Goal: Transaction & Acquisition: Obtain resource

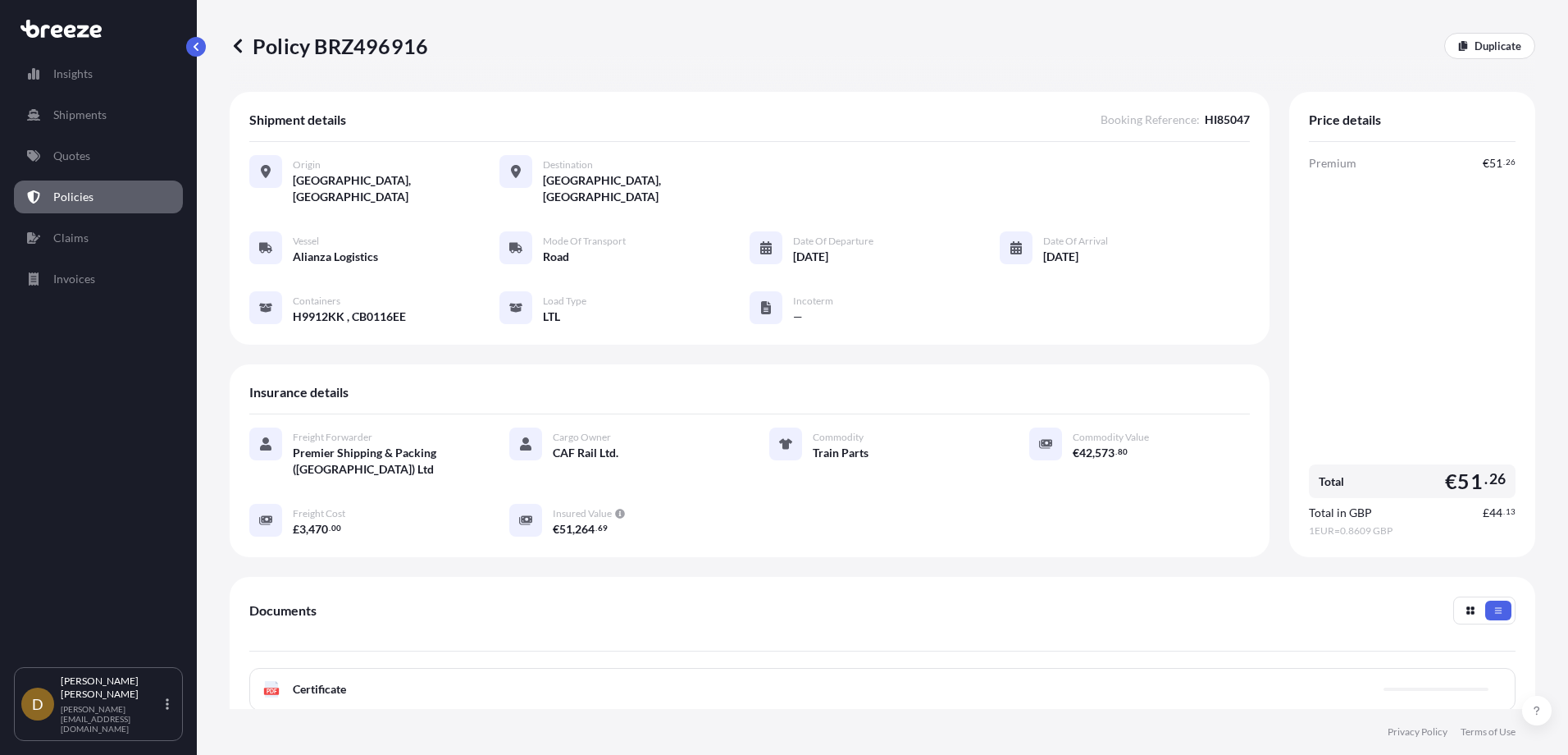
scroll to position [232, 0]
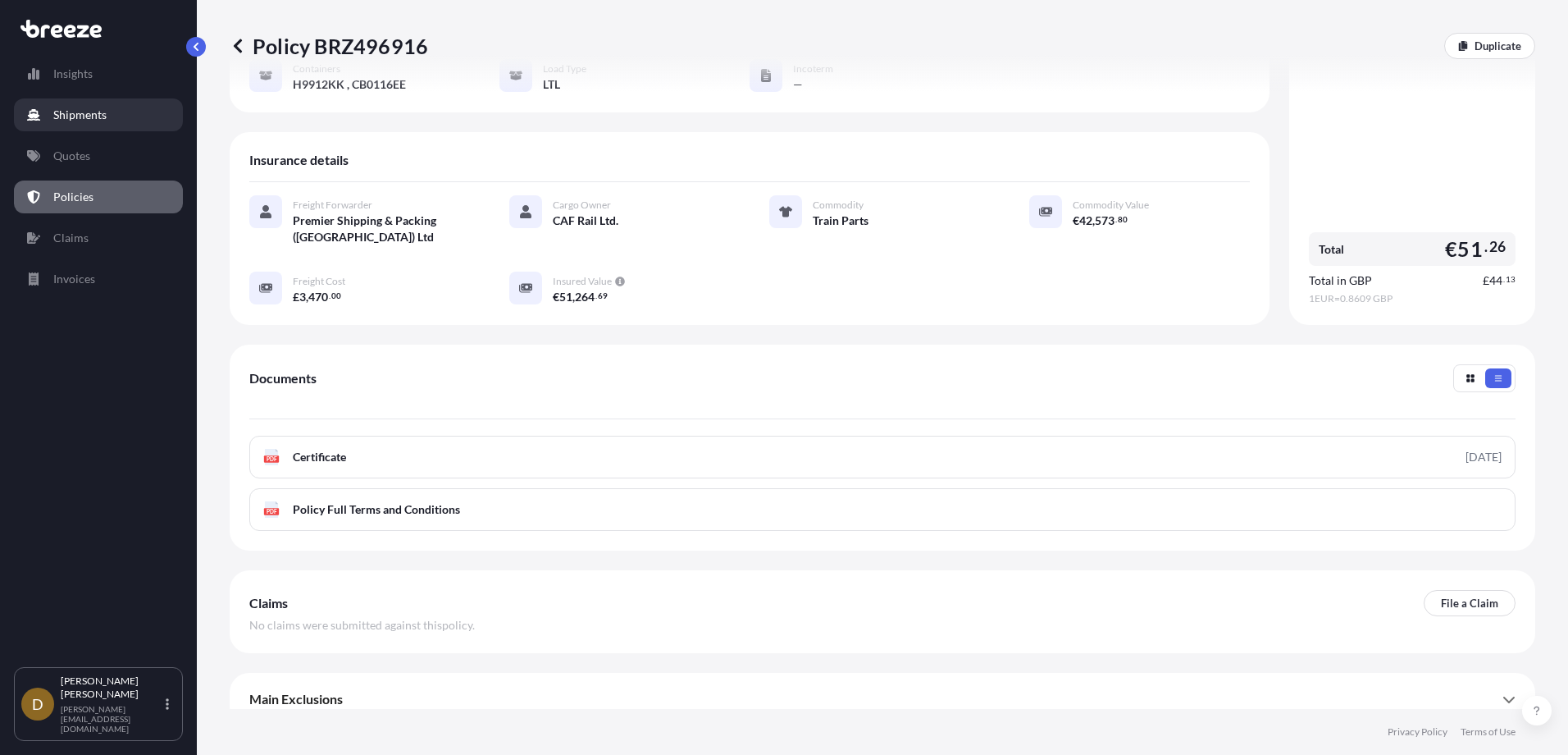
click at [64, 114] on p "Shipments" at bounding box center [80, 115] width 53 height 16
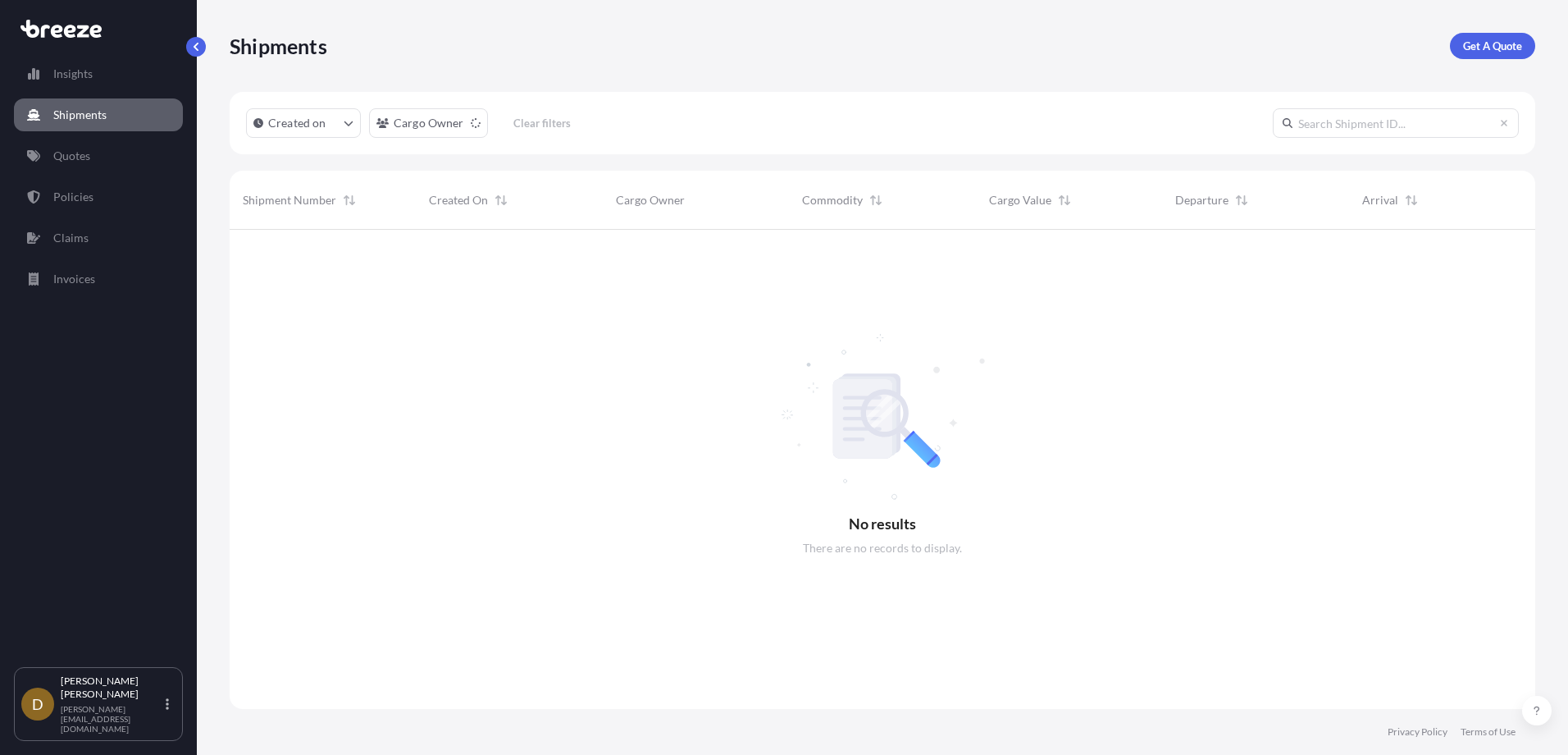
scroll to position [526, 1294]
click at [1374, 118] on input "text" at bounding box center [1395, 123] width 246 height 29
type input "HI85117"
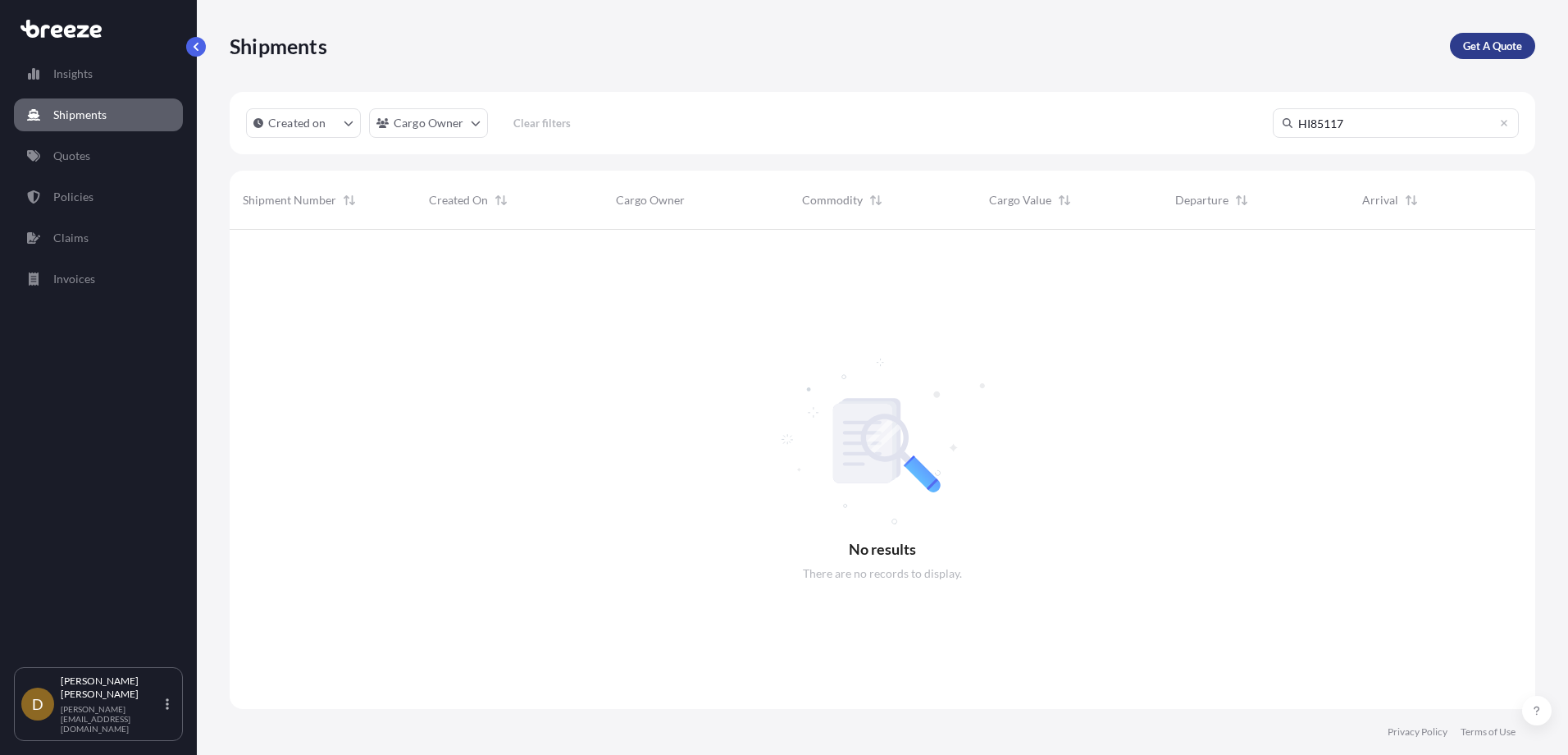
click at [1483, 42] on p "Get A Quote" at bounding box center [1492, 46] width 59 height 16
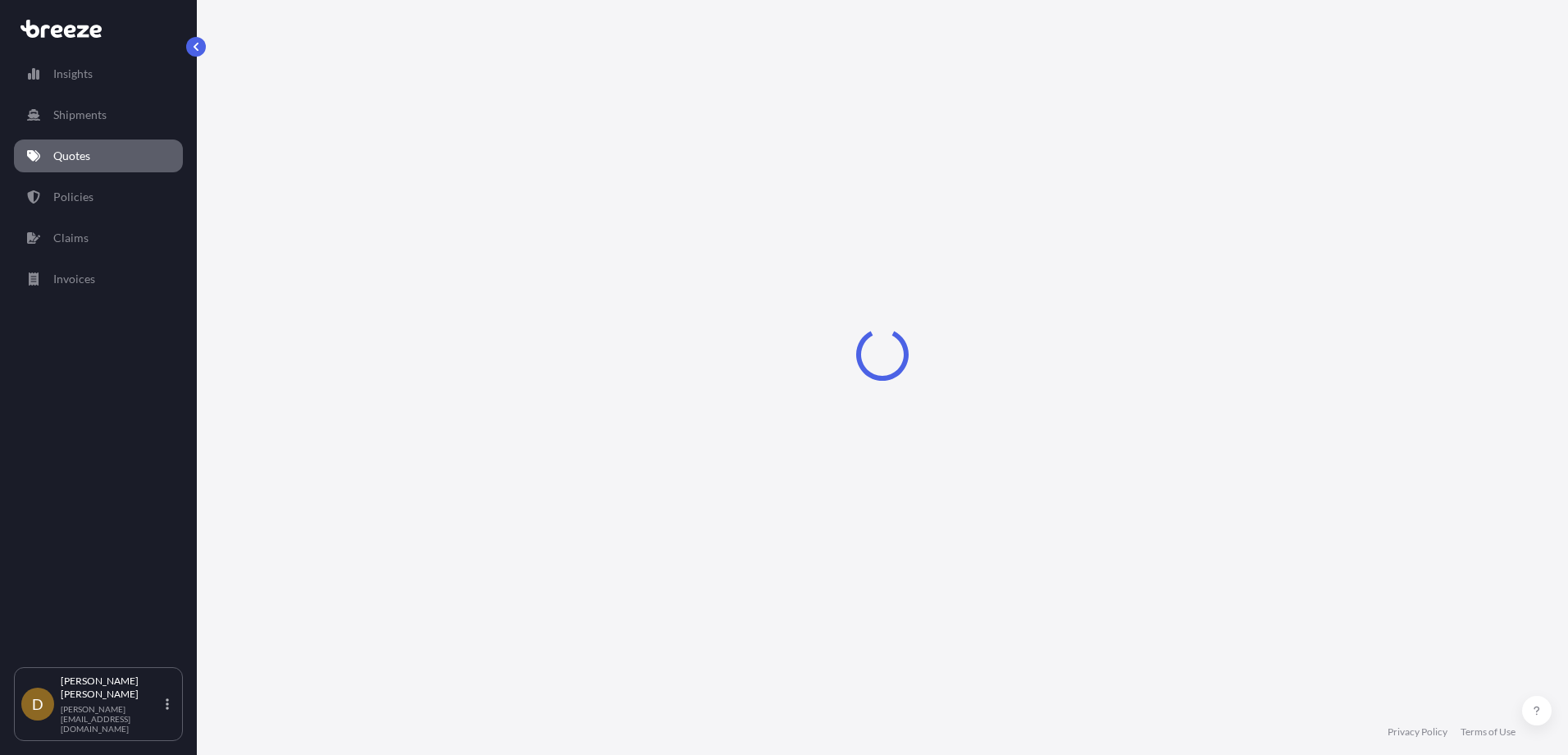
select select "Sea"
select select "1"
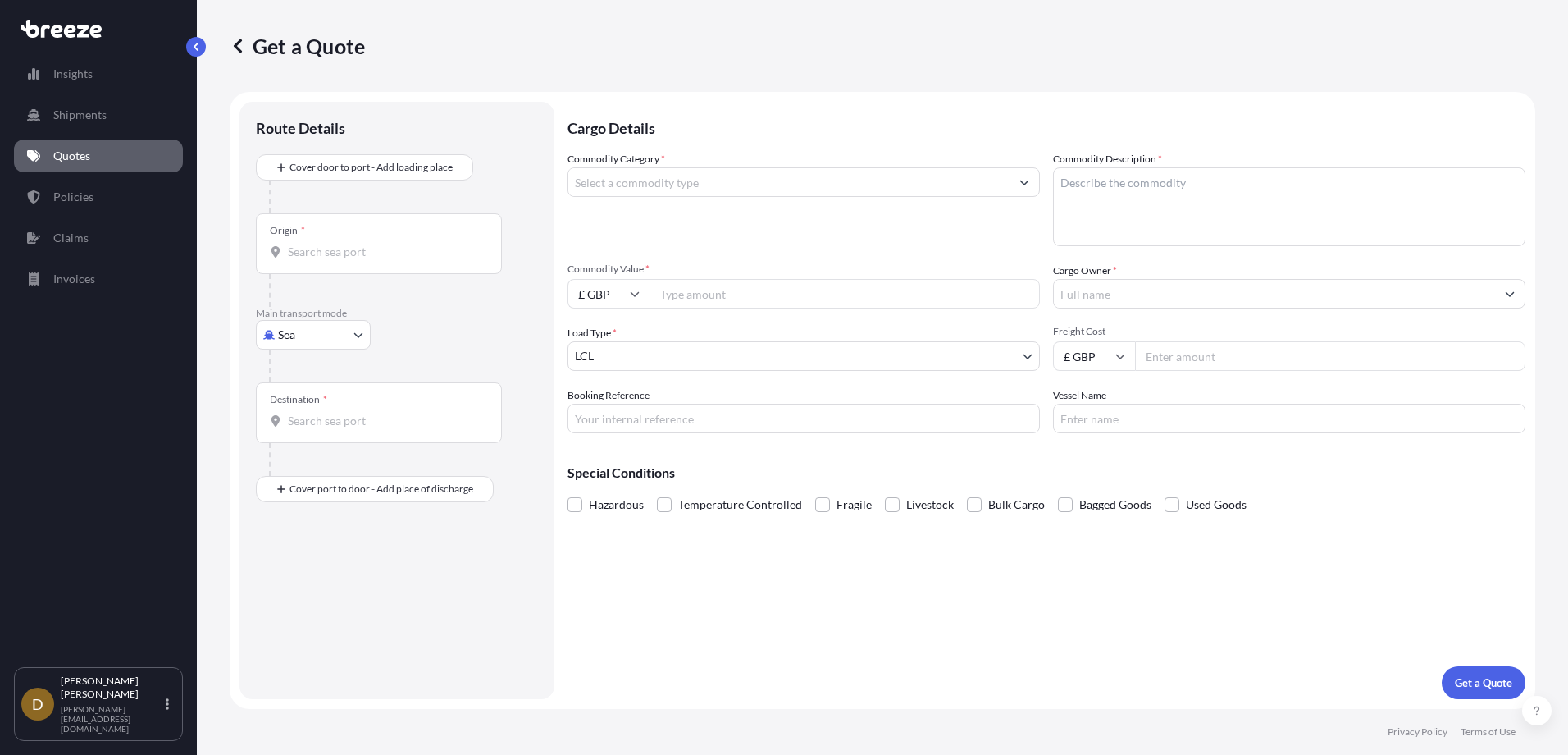
click at [317, 337] on body "Insights Shipments Quotes Policies Claims Invoices D [PERSON_NAME] [PERSON_NAME…" at bounding box center [784, 377] width 1568 height 755
click at [313, 440] on span "Road" at bounding box center [300, 437] width 27 height 16
select select "Road"
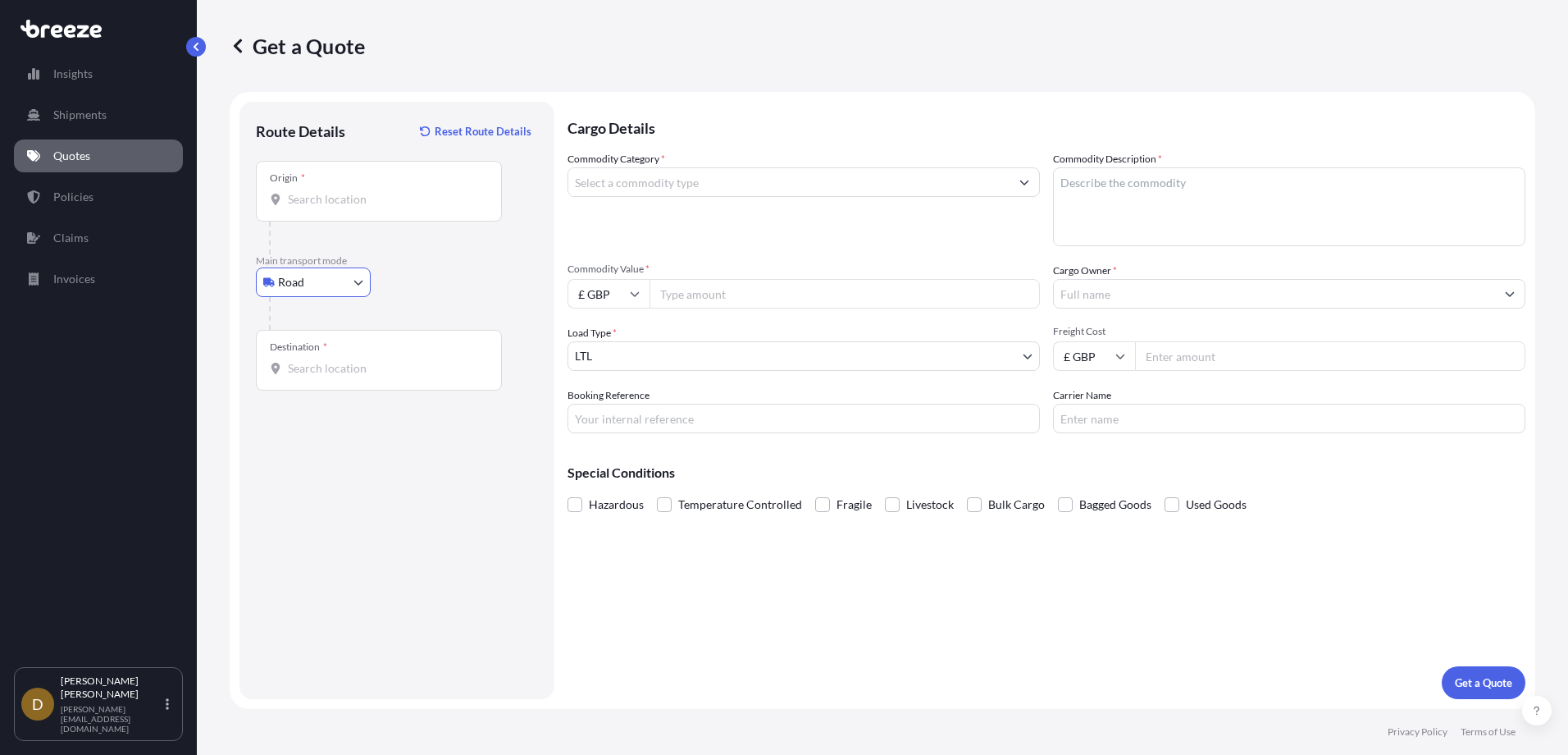
click at [336, 206] on input "Origin *" at bounding box center [385, 200] width 194 height 16
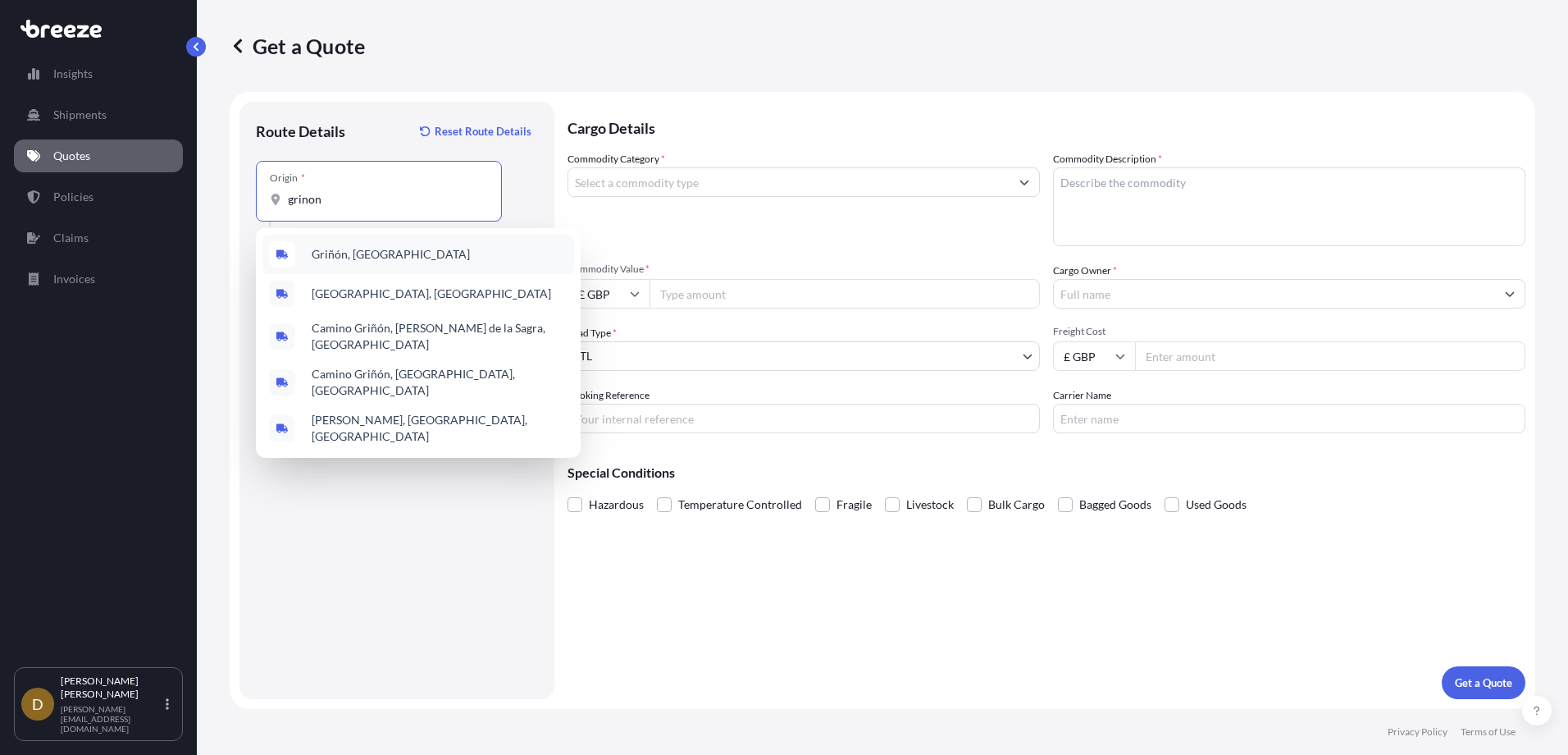
click at [361, 251] on span "Griñón, [GEOGRAPHIC_DATA]" at bounding box center [391, 254] width 158 height 16
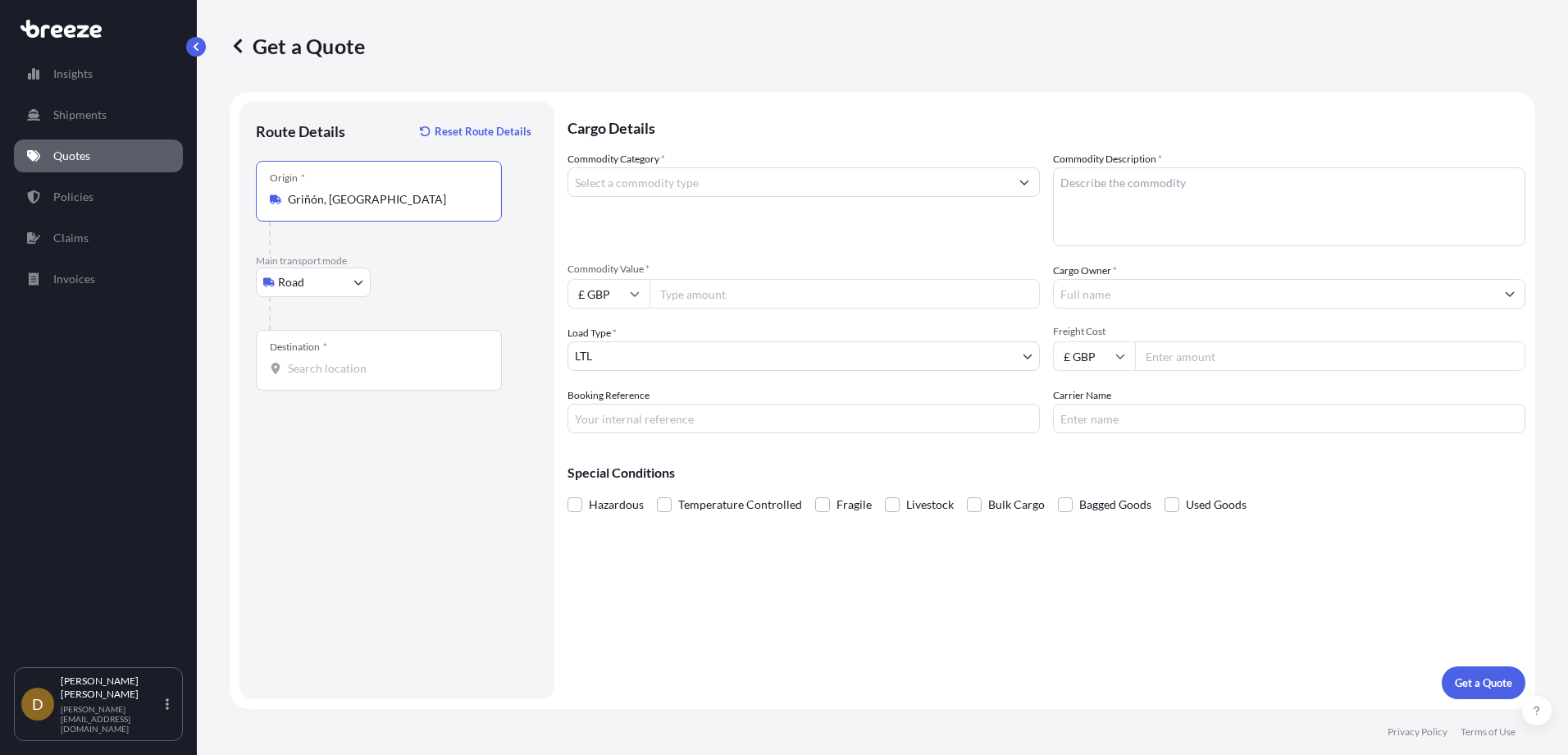
type input "Griñón, [GEOGRAPHIC_DATA]"
click at [325, 371] on input "Destination *" at bounding box center [385, 369] width 194 height 16
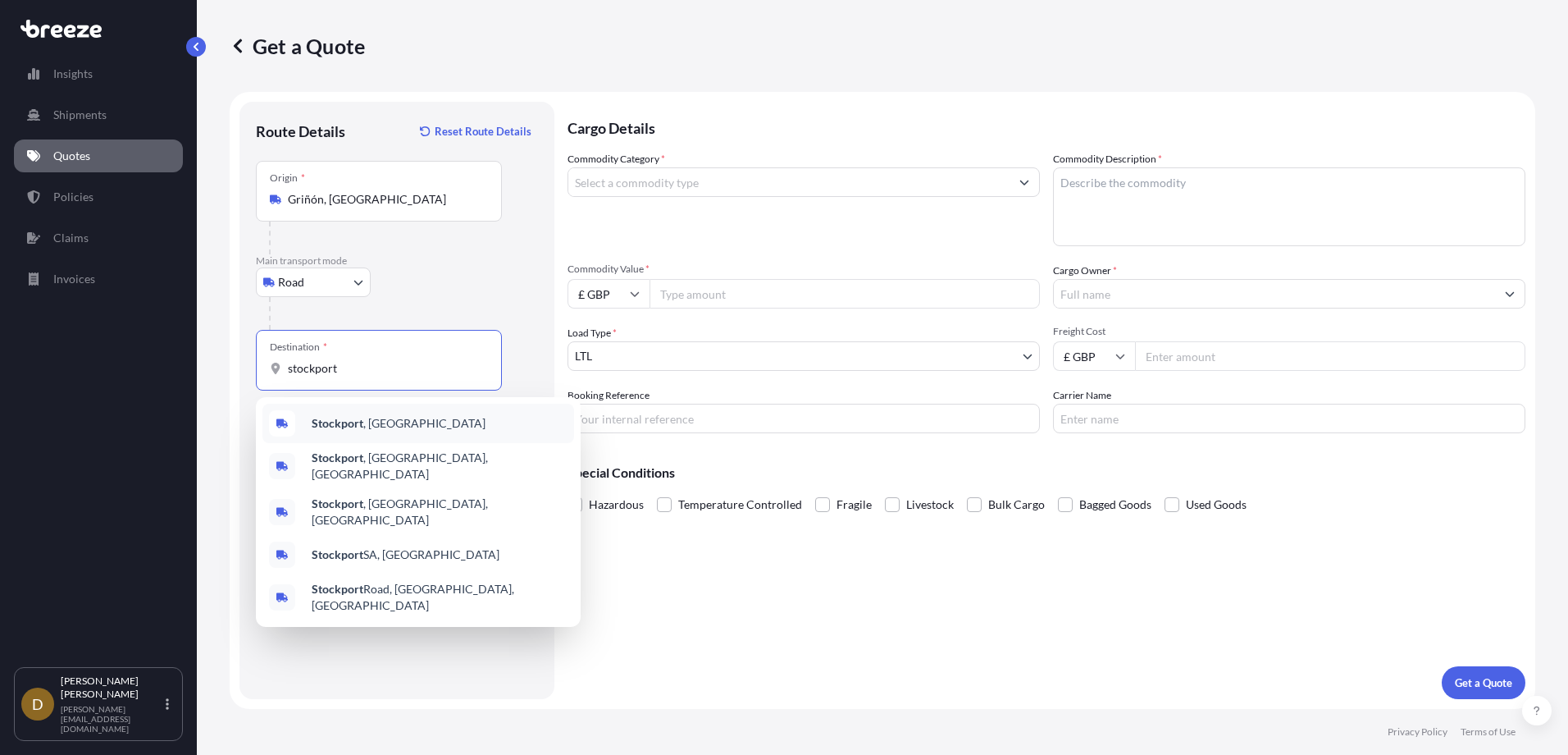
click at [368, 420] on span "[GEOGRAPHIC_DATA] , [GEOGRAPHIC_DATA]" at bounding box center [399, 424] width 174 height 16
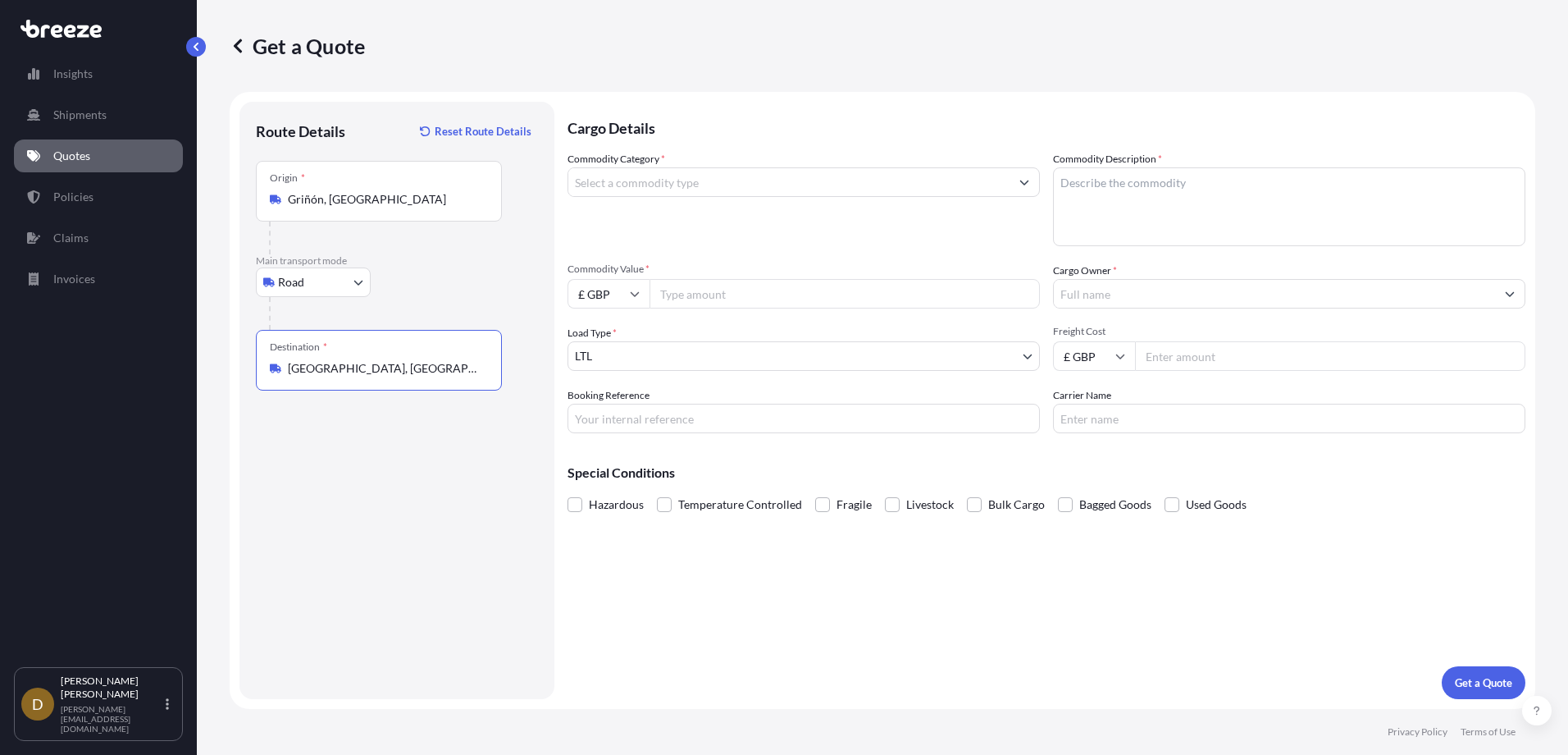
type input "[GEOGRAPHIC_DATA], [GEOGRAPHIC_DATA]"
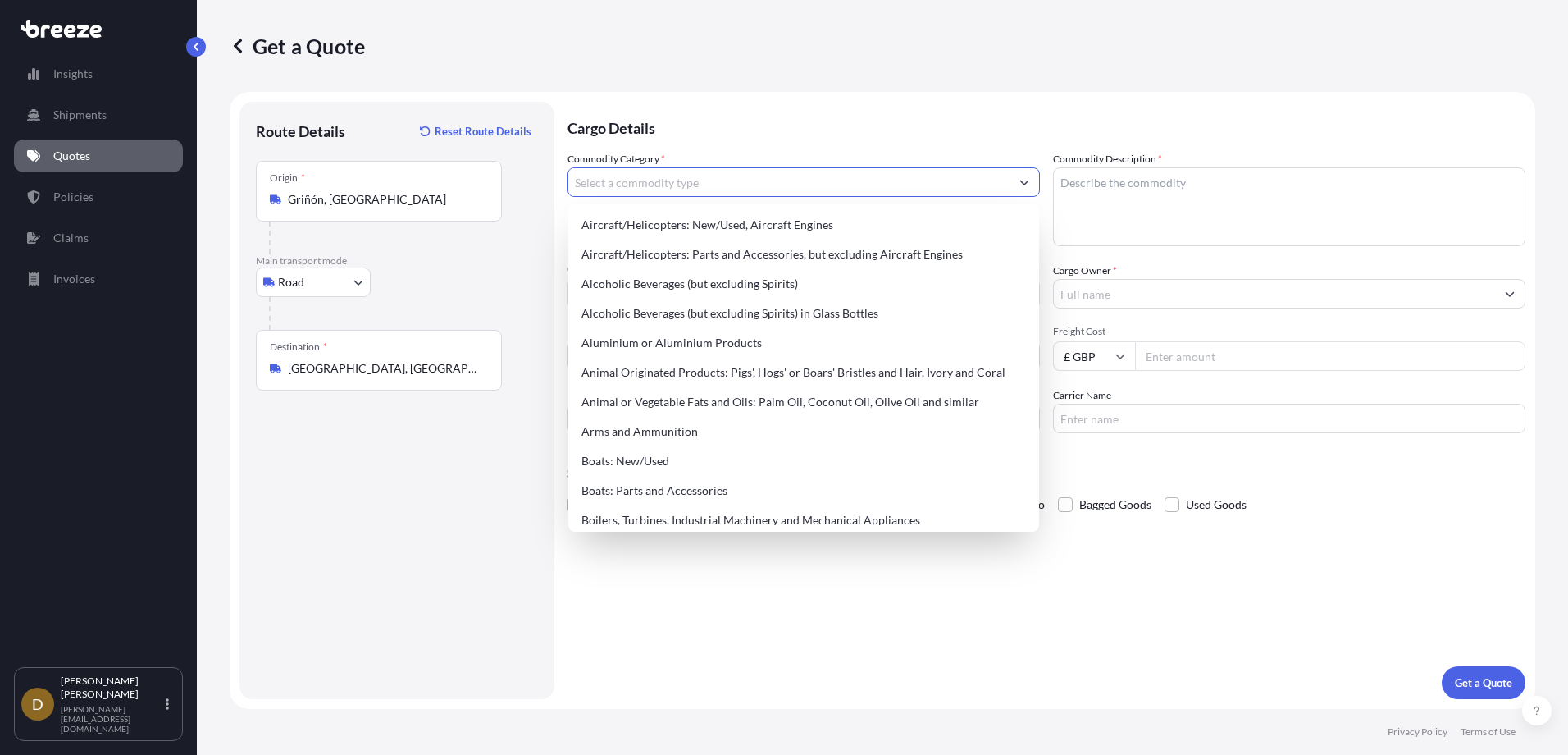
click at [655, 185] on input "Commodity Category *" at bounding box center [789, 182] width 441 height 29
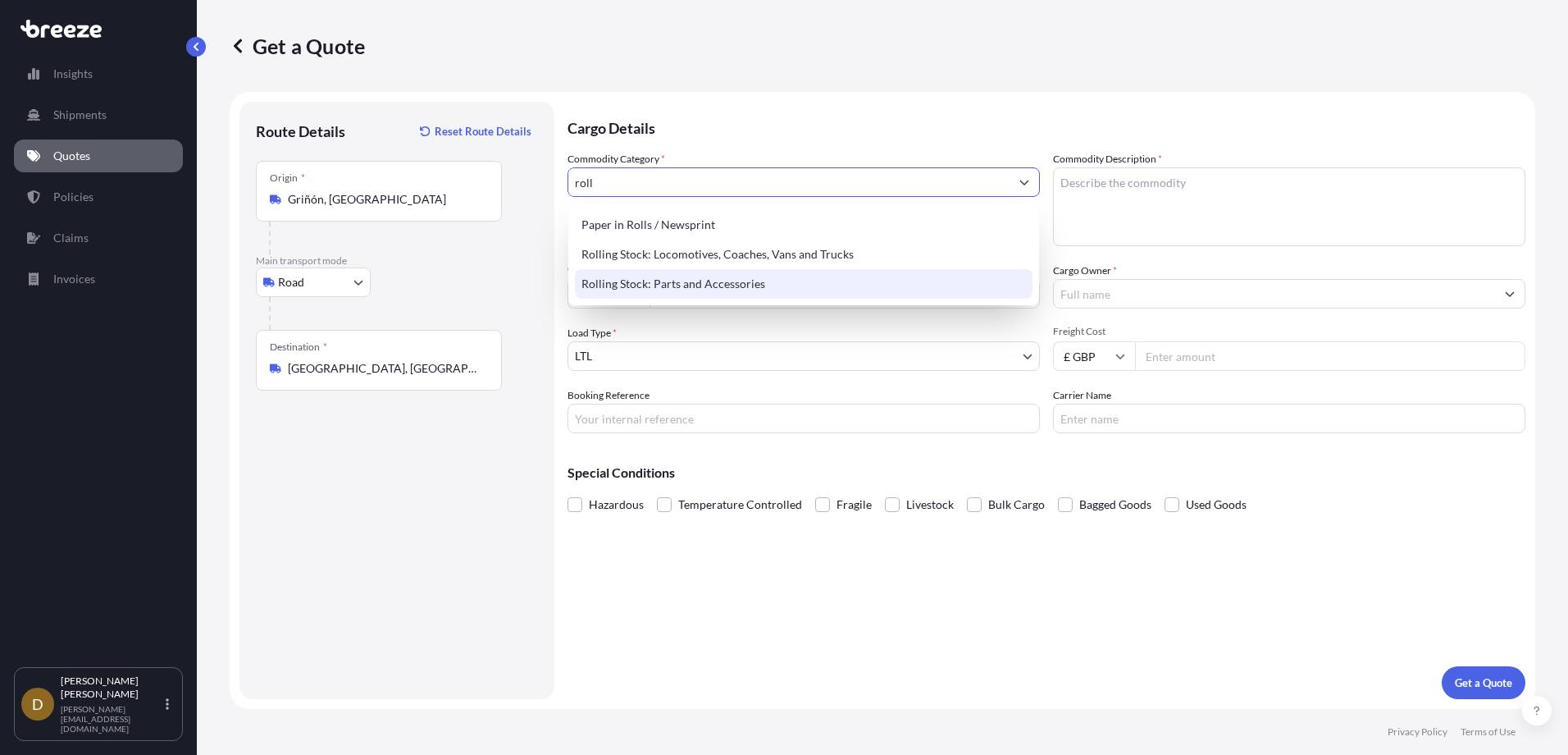
click at [683, 282] on div "Rolling Stock: Parts and Accessories" at bounding box center [803, 284] width 457 height 29
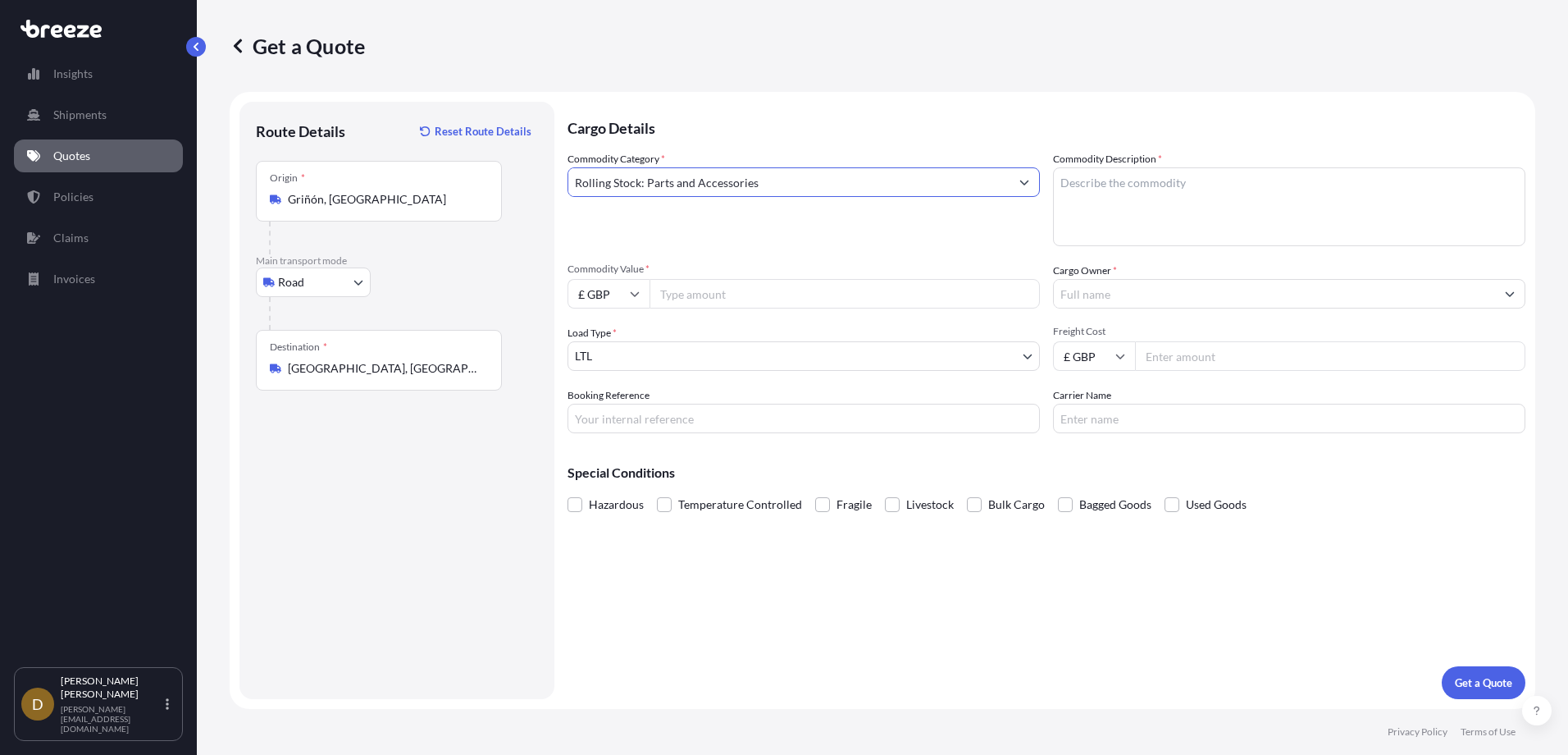
type input "Rolling Stock: Parts and Accessories"
click at [1091, 183] on textarea "Commodity Description *" at bounding box center [1289, 207] width 472 height 79
type textarea "Train Parts"
click at [639, 297] on input "£ GBP" at bounding box center [608, 294] width 82 height 29
click at [609, 334] on div "€ EUR" at bounding box center [608, 339] width 69 height 31
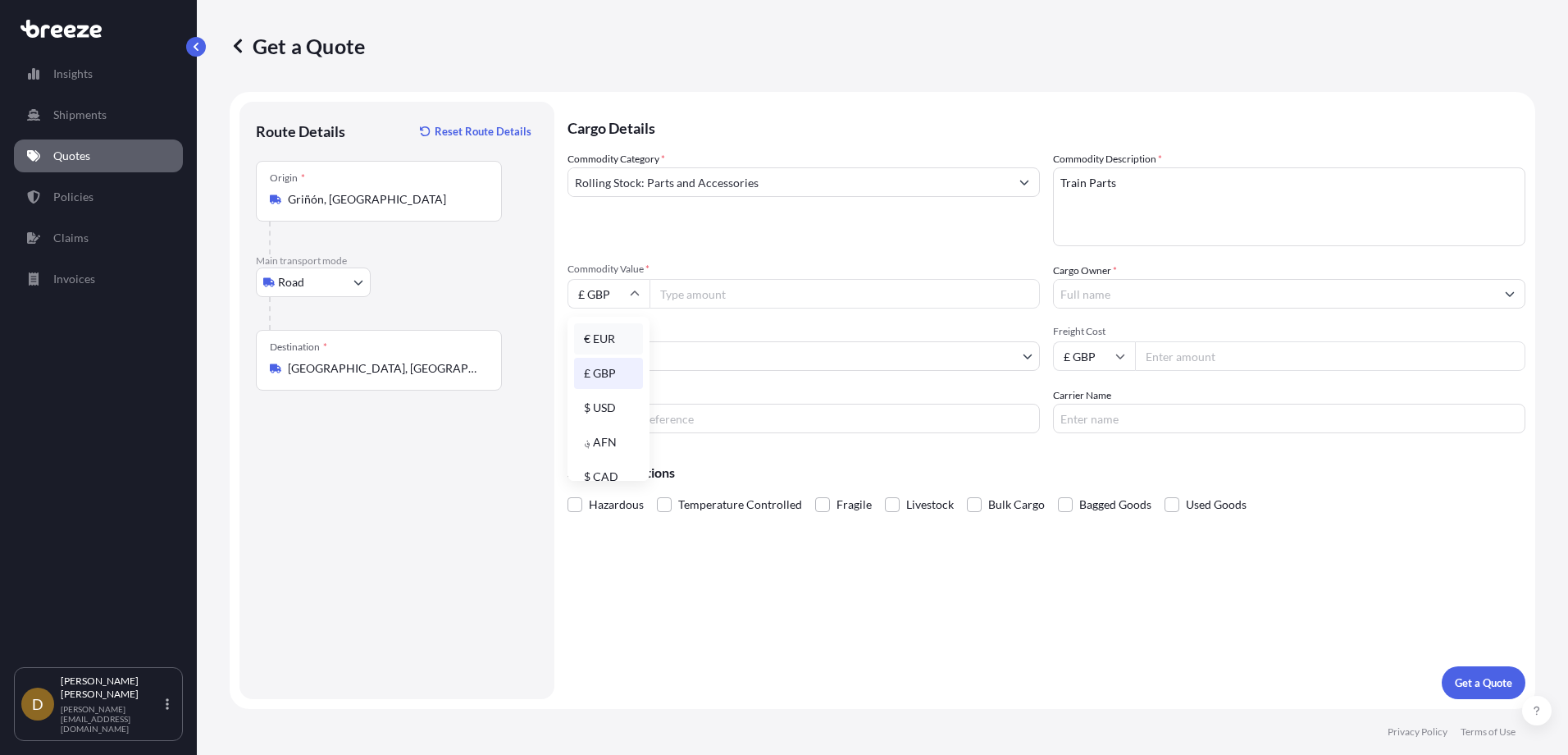
type input "€ EUR"
click at [721, 299] on input "Commodity Value *" at bounding box center [844, 294] width 391 height 29
type input "22149.74"
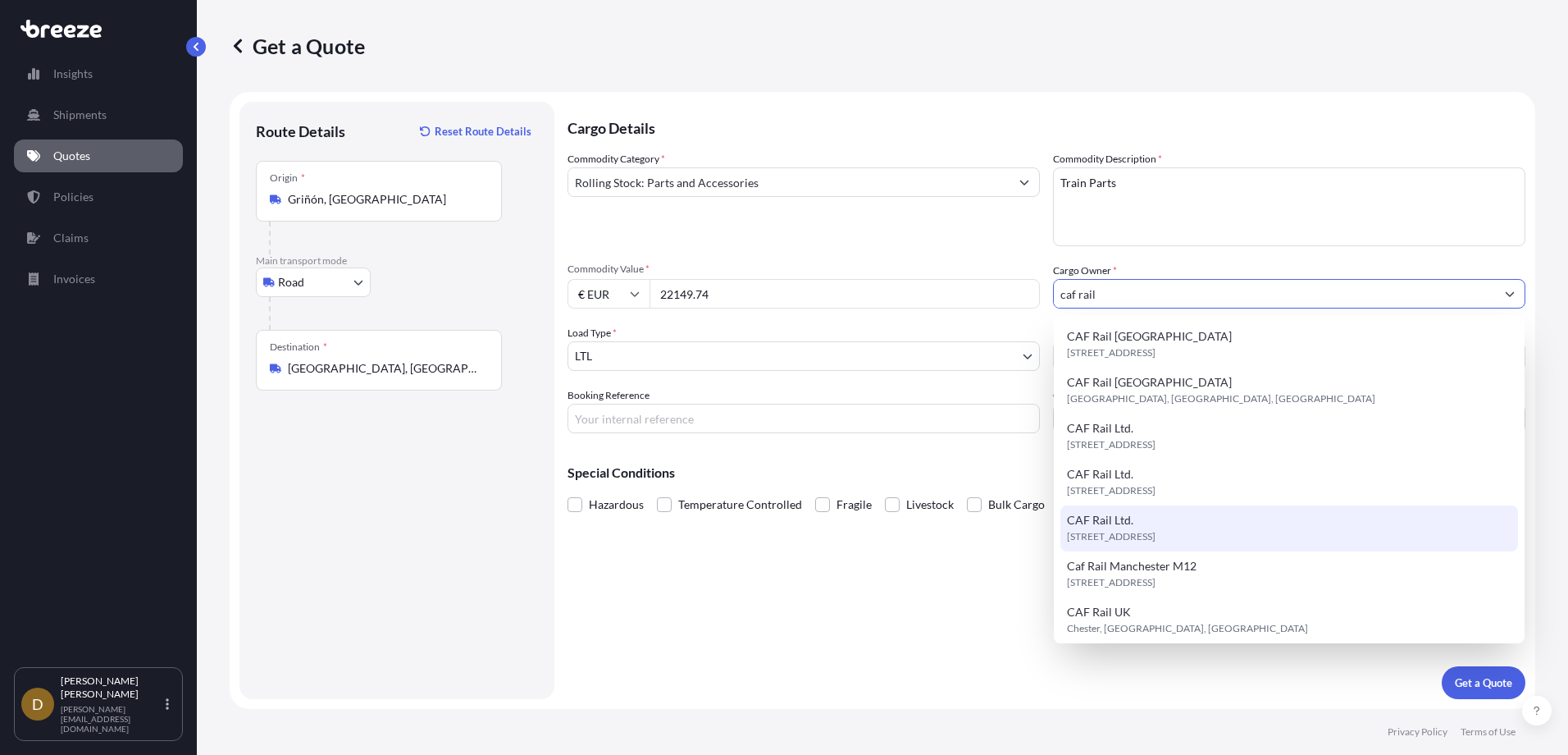
click at [1155, 539] on span "[STREET_ADDRESS]" at bounding box center [1111, 536] width 89 height 16
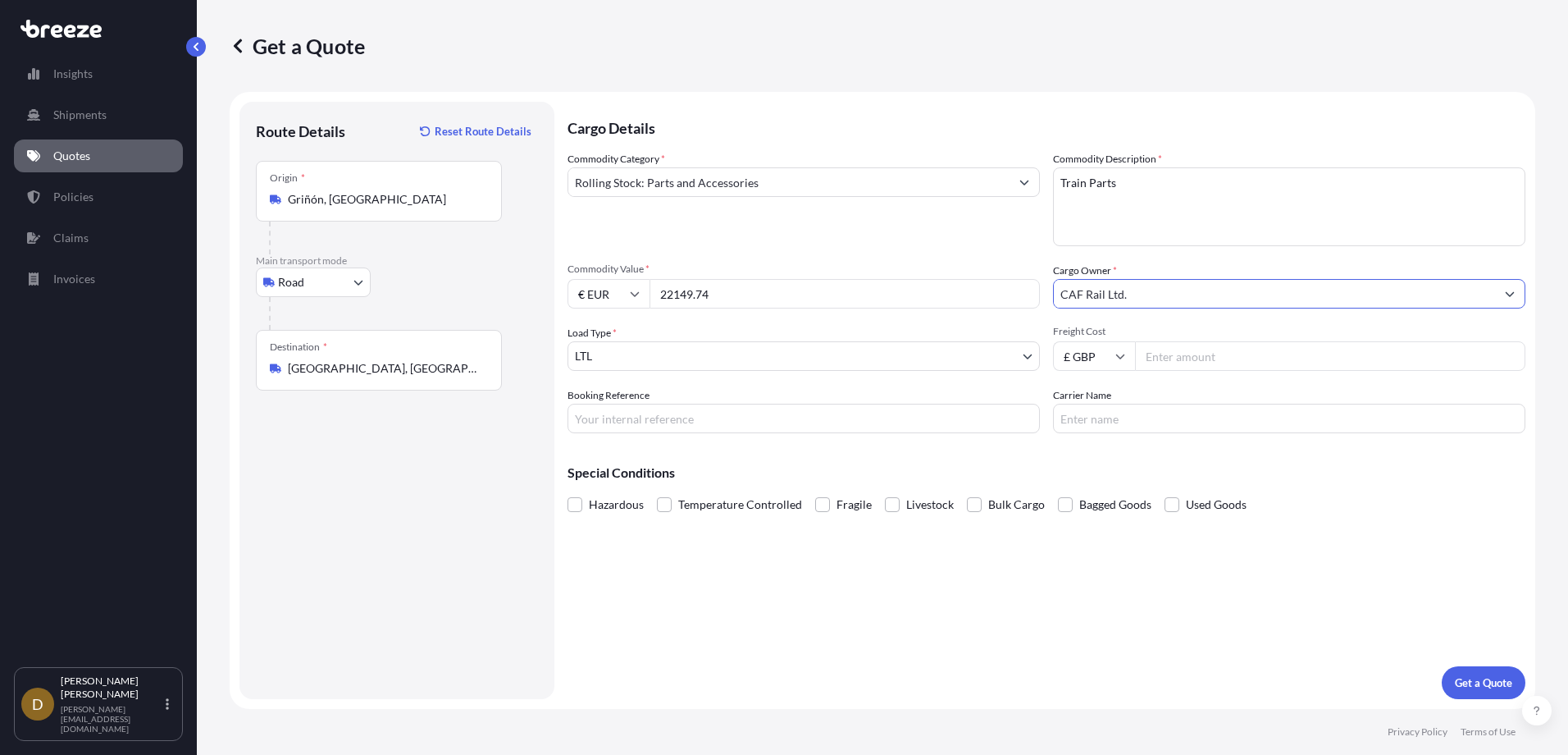
type input "CAF Rail Ltd."
click at [1169, 360] on input "Freight Cost" at bounding box center [1330, 356] width 391 height 29
type input "3795.00"
type input "HI85117"
type input "Alianza Logistics"
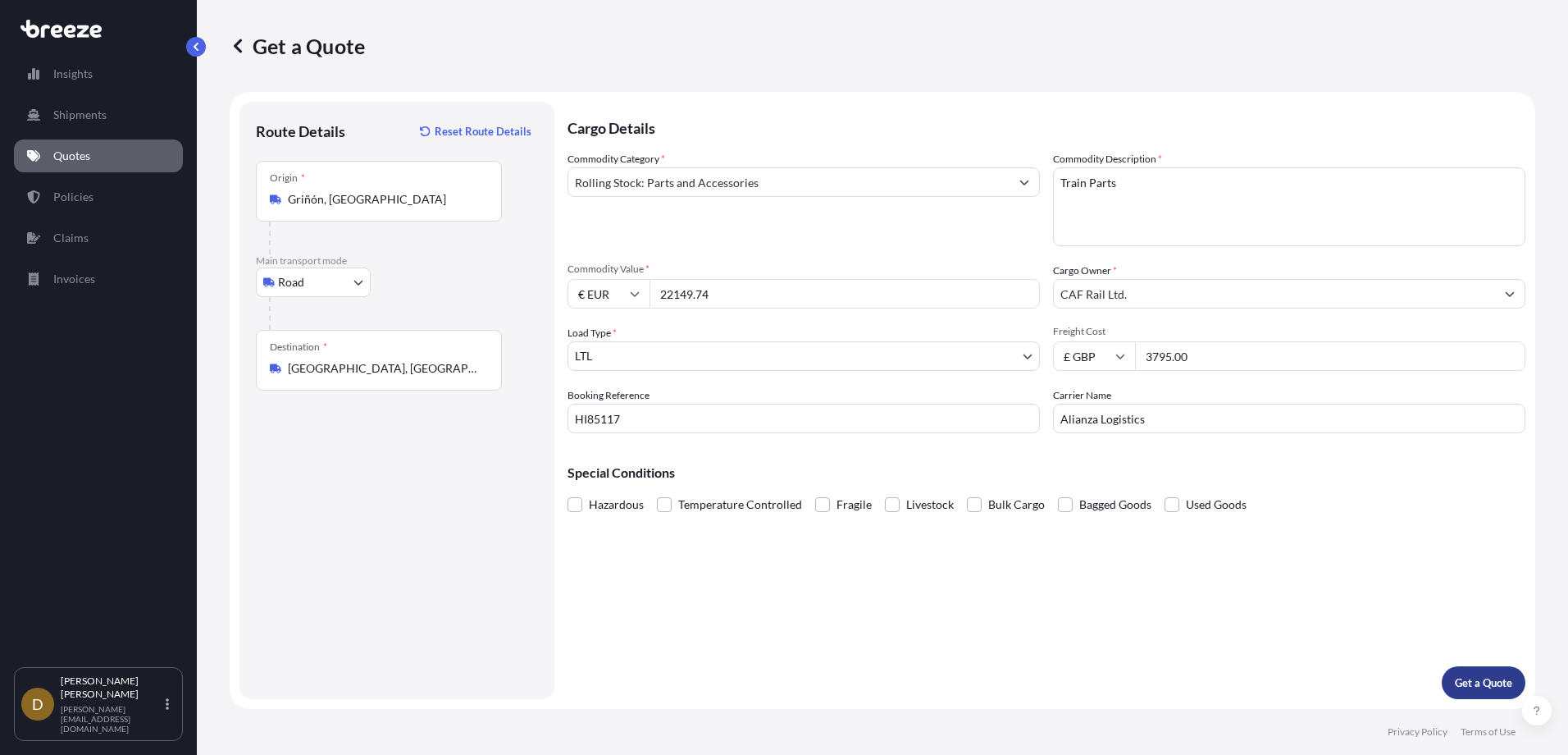
click at [1486, 685] on p "Get a Quote" at bounding box center [1483, 683] width 58 height 16
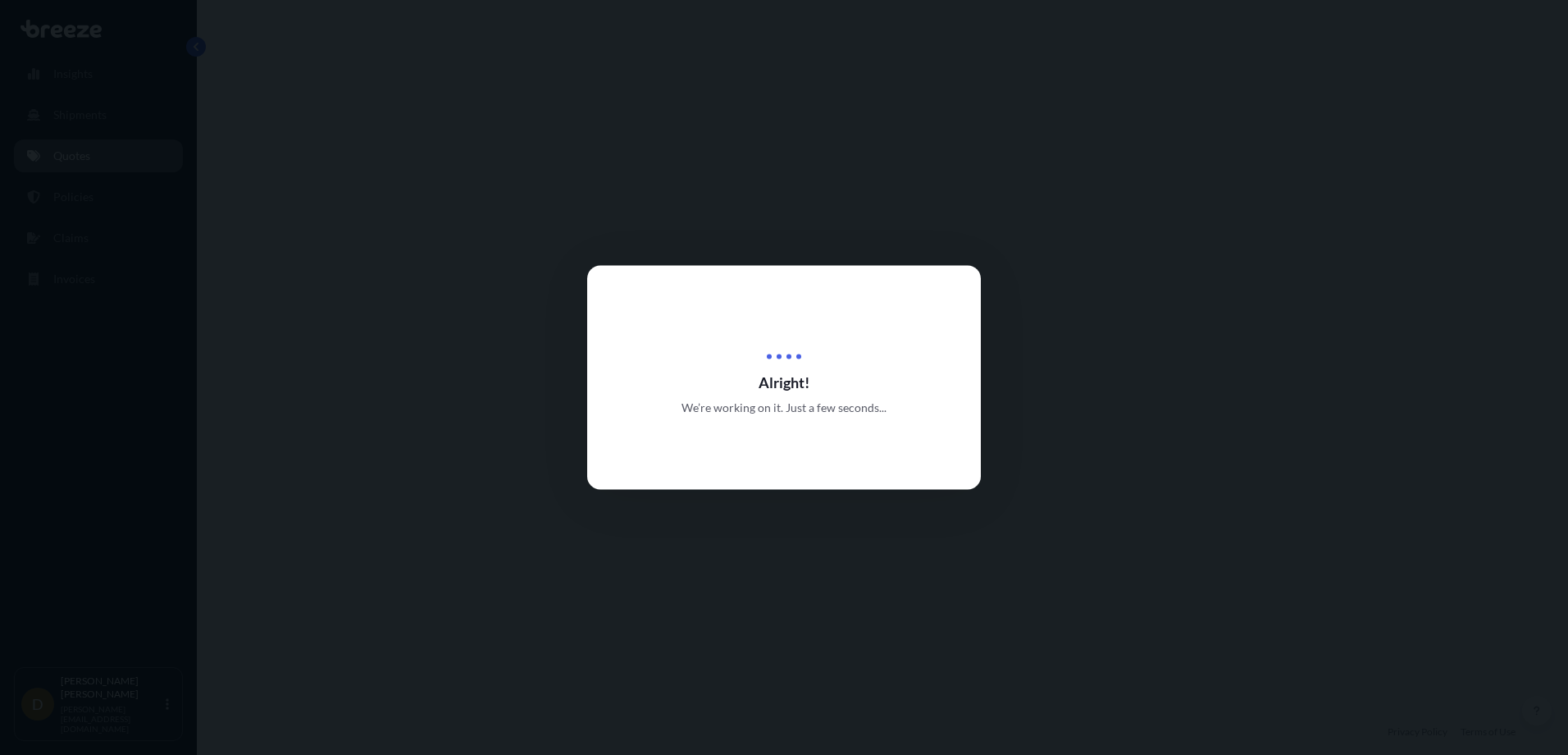
select select "Road"
select select "1"
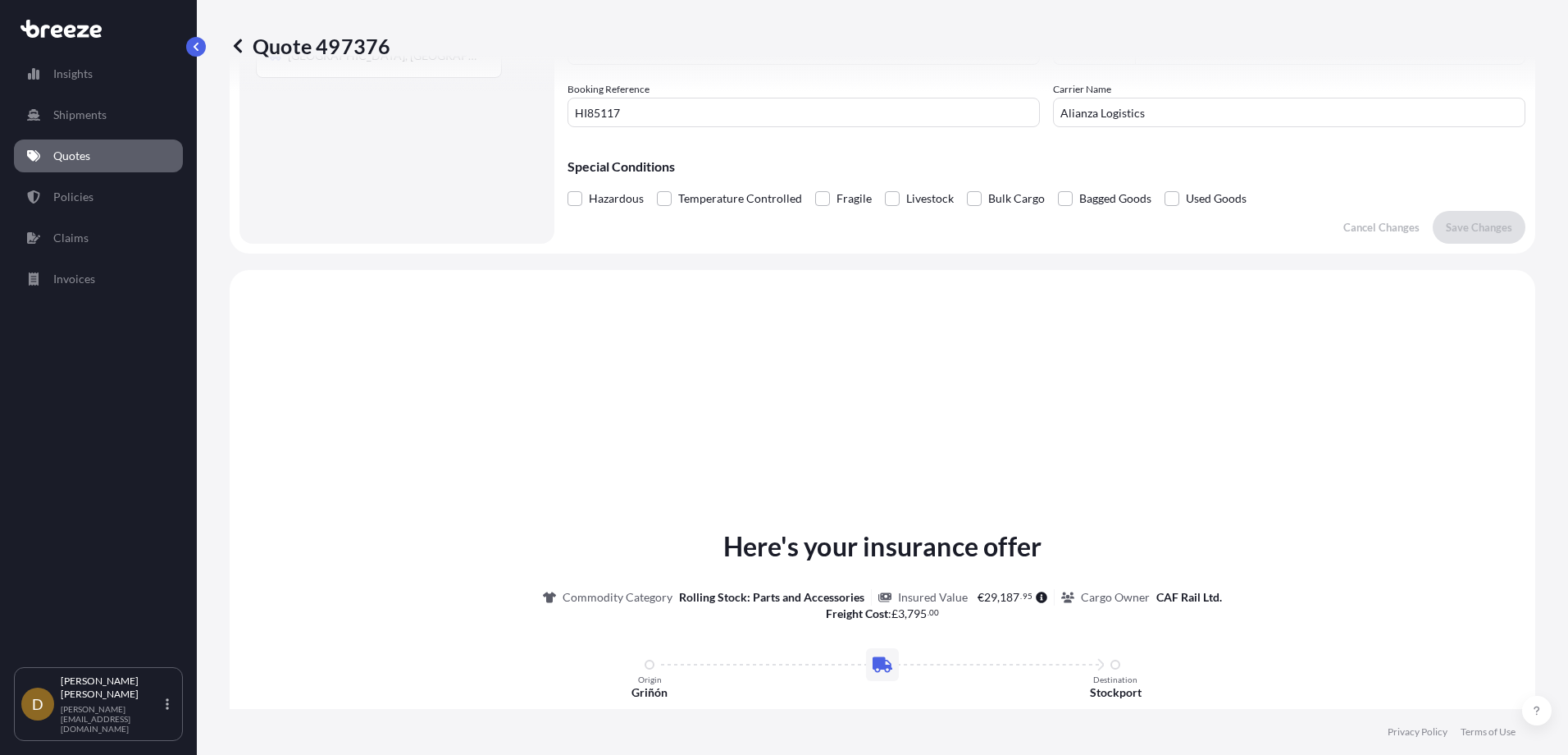
scroll to position [494, 0]
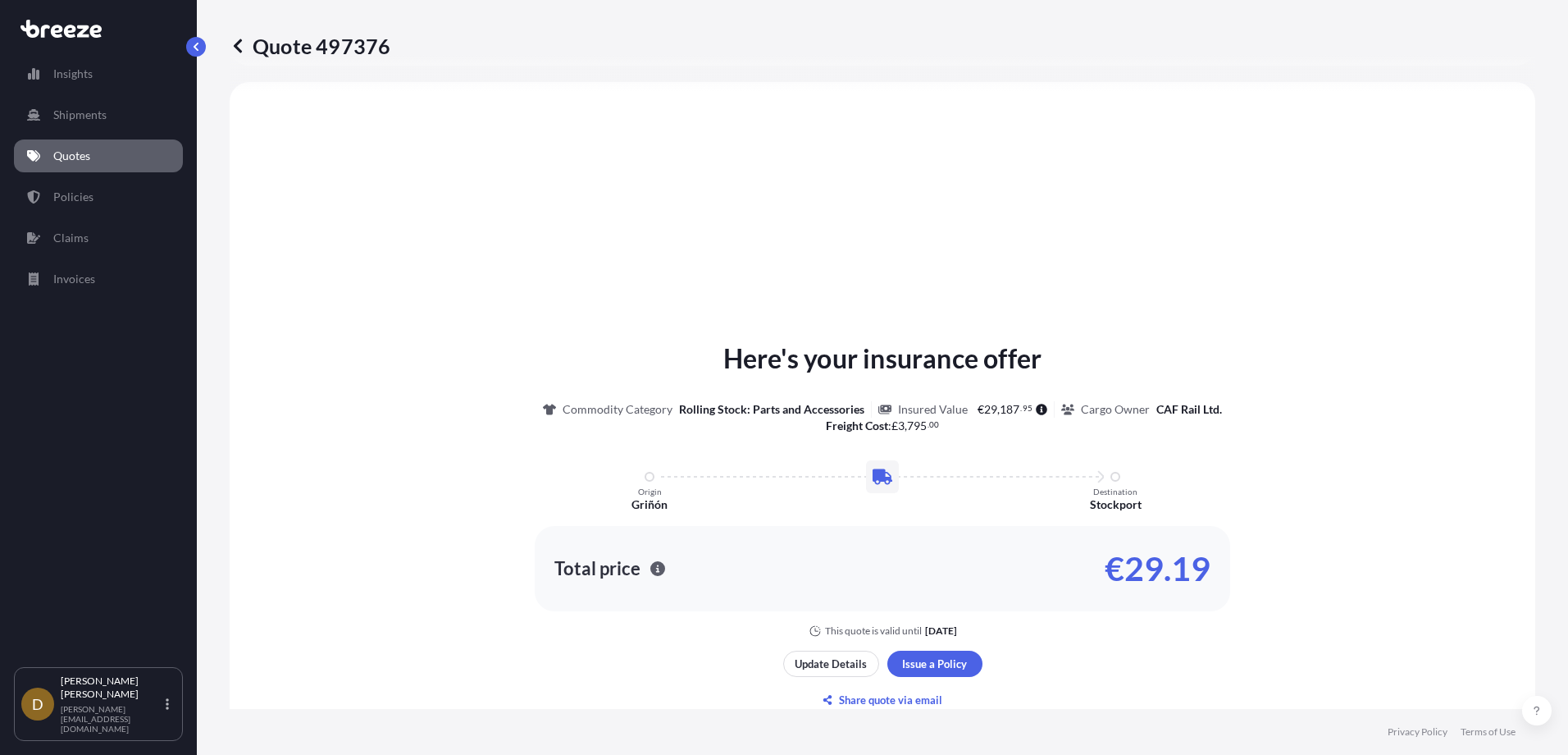
click at [929, 641] on div "Here's your insurance offer Commodity Category Rolling Stock: Parts and Accesso…" at bounding box center [882, 526] width 1260 height 842
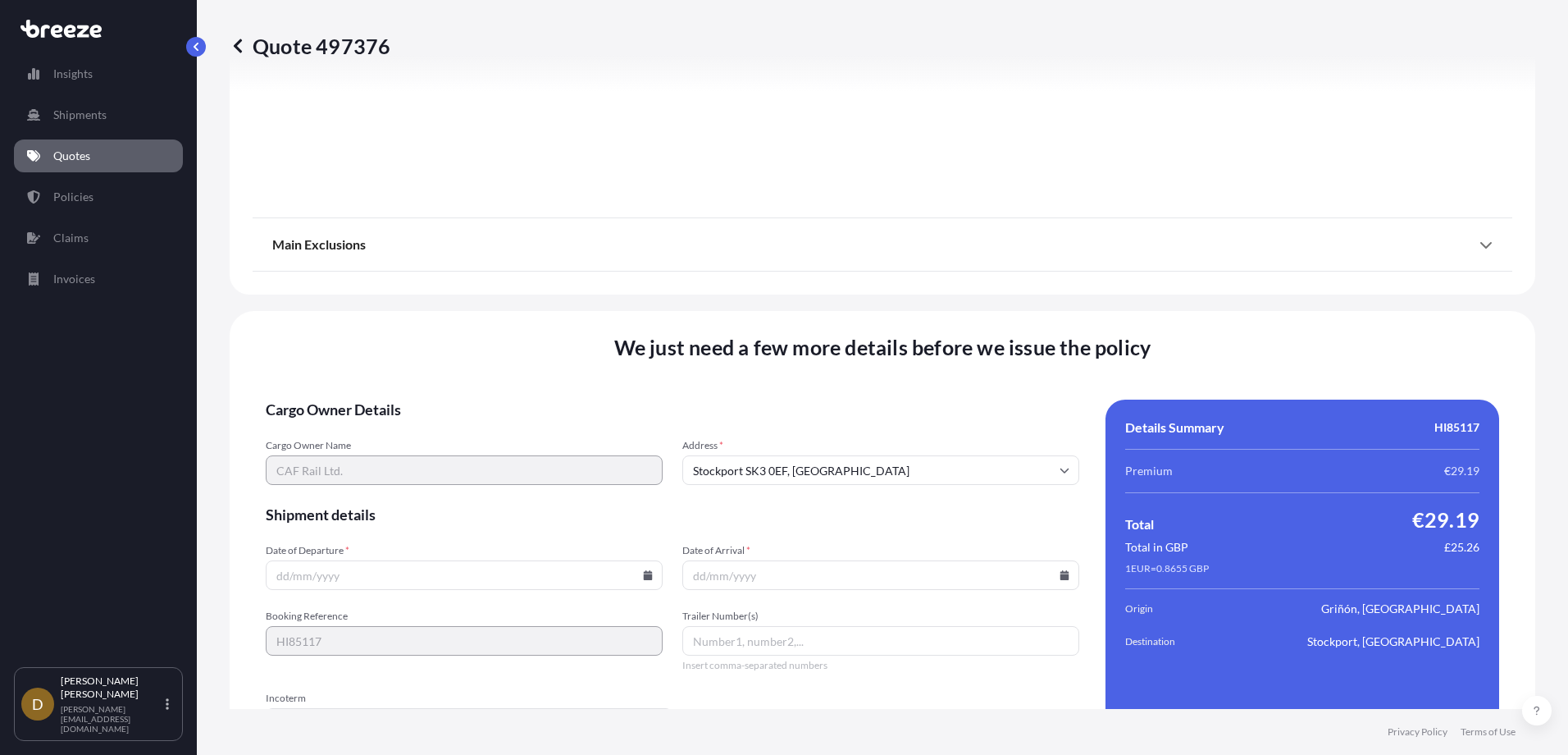
scroll to position [1850, 0]
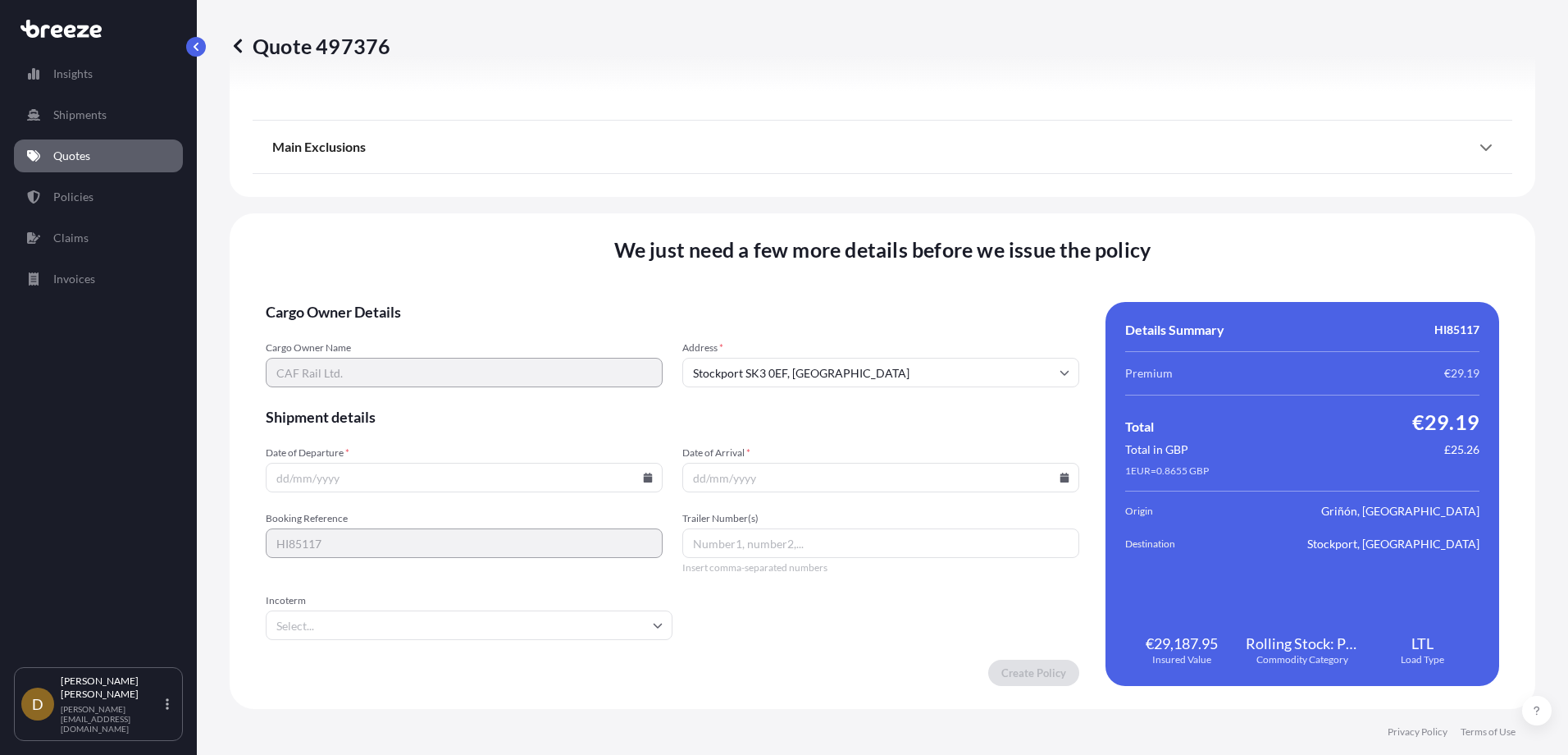
click at [648, 480] on icon at bounding box center [649, 477] width 9 height 10
click at [424, 362] on button "20" at bounding box center [424, 362] width 27 height 27
type input "[DATE]"
click at [687, 478] on input "Date of Arrival *" at bounding box center [881, 478] width 397 height 29
click at [1060, 479] on icon at bounding box center [1065, 477] width 9 height 10
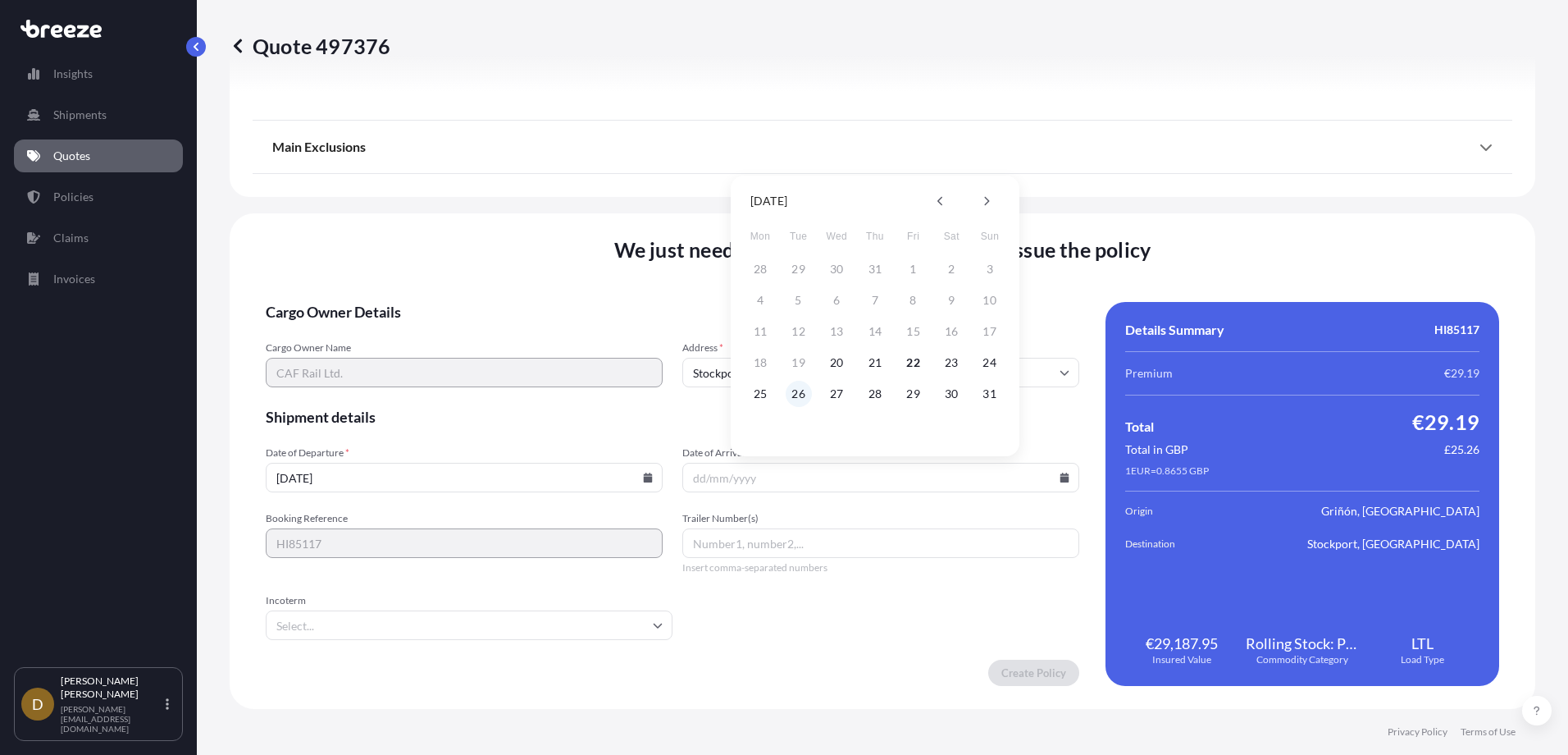
click at [800, 393] on button "26" at bounding box center [799, 394] width 27 height 27
type input "[DATE]"
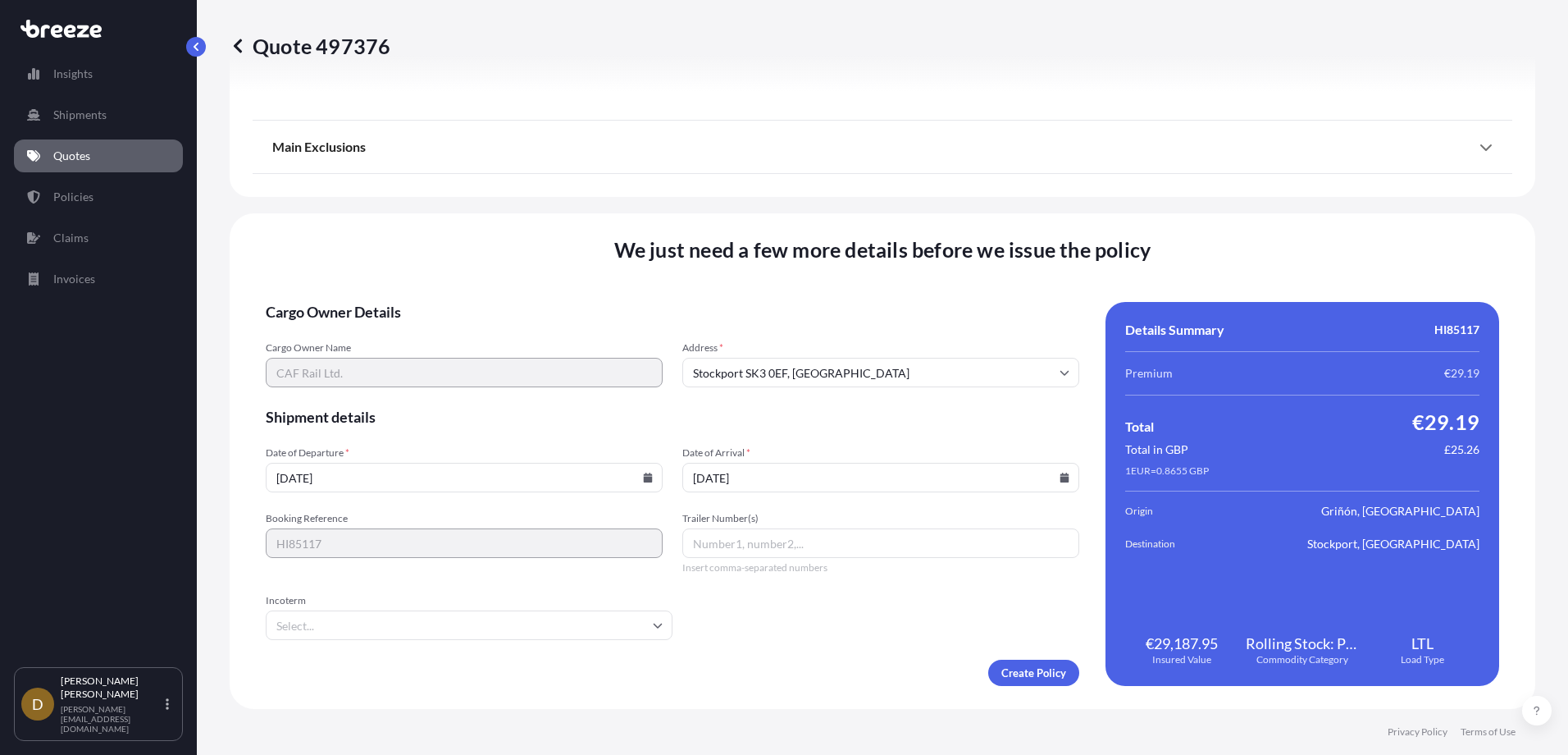
click at [714, 544] on input "Trailer Number(s)" at bounding box center [881, 543] width 397 height 29
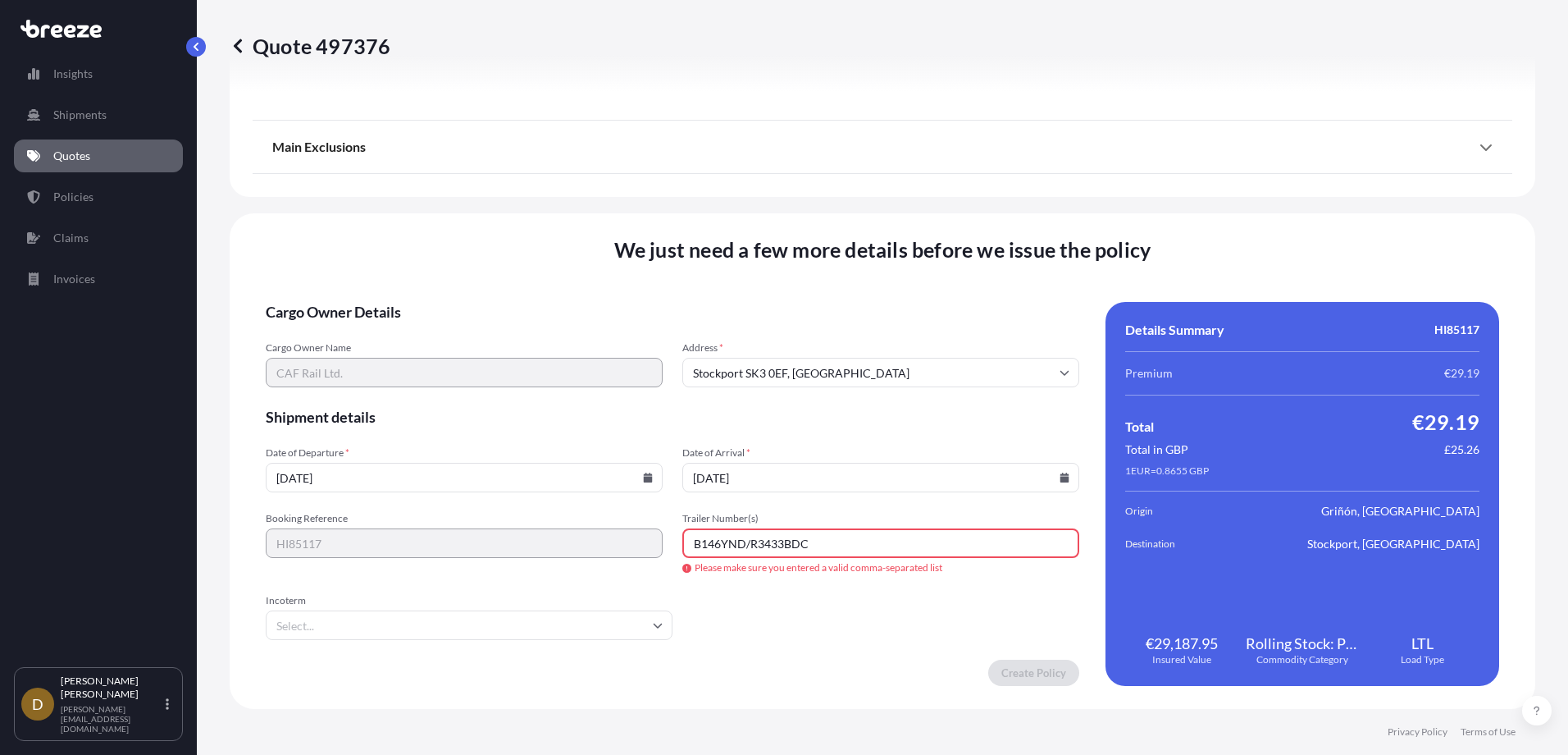
click at [740, 548] on input "B146YND/R3433BDC" at bounding box center [881, 543] width 397 height 29
type input "B146YND,R3433BDC"
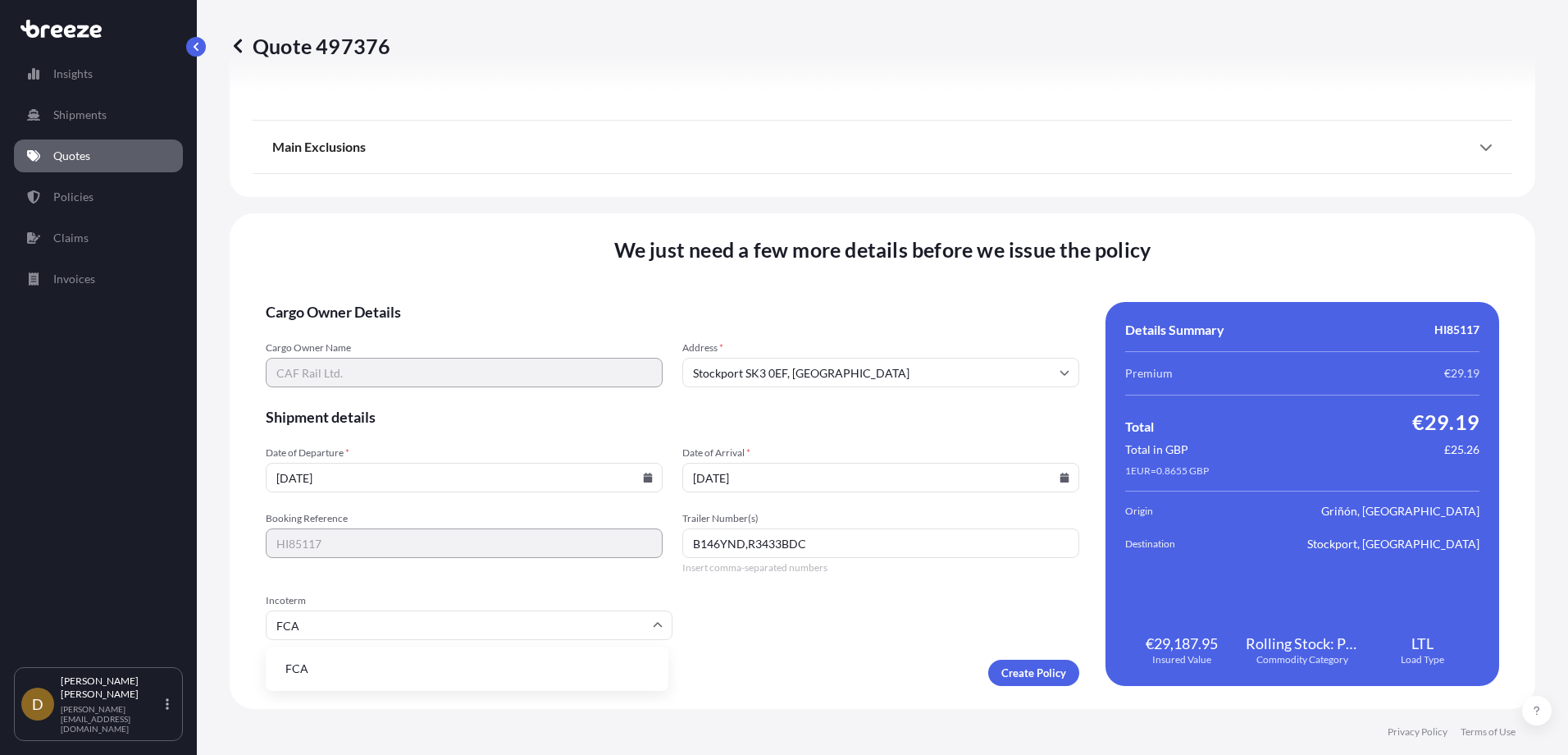
type input "FCA"
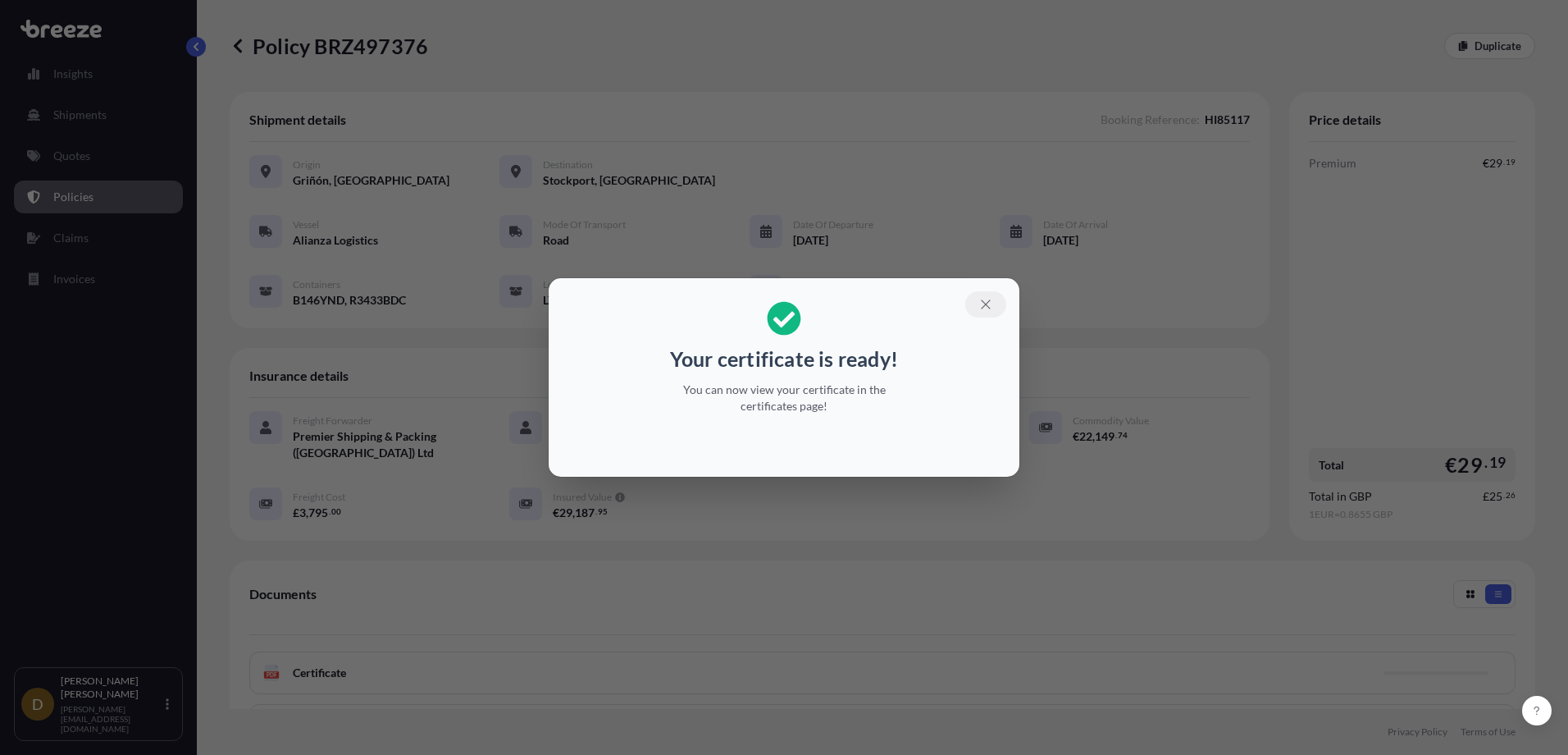
click at [985, 307] on icon "button" at bounding box center [985, 305] width 15 height 15
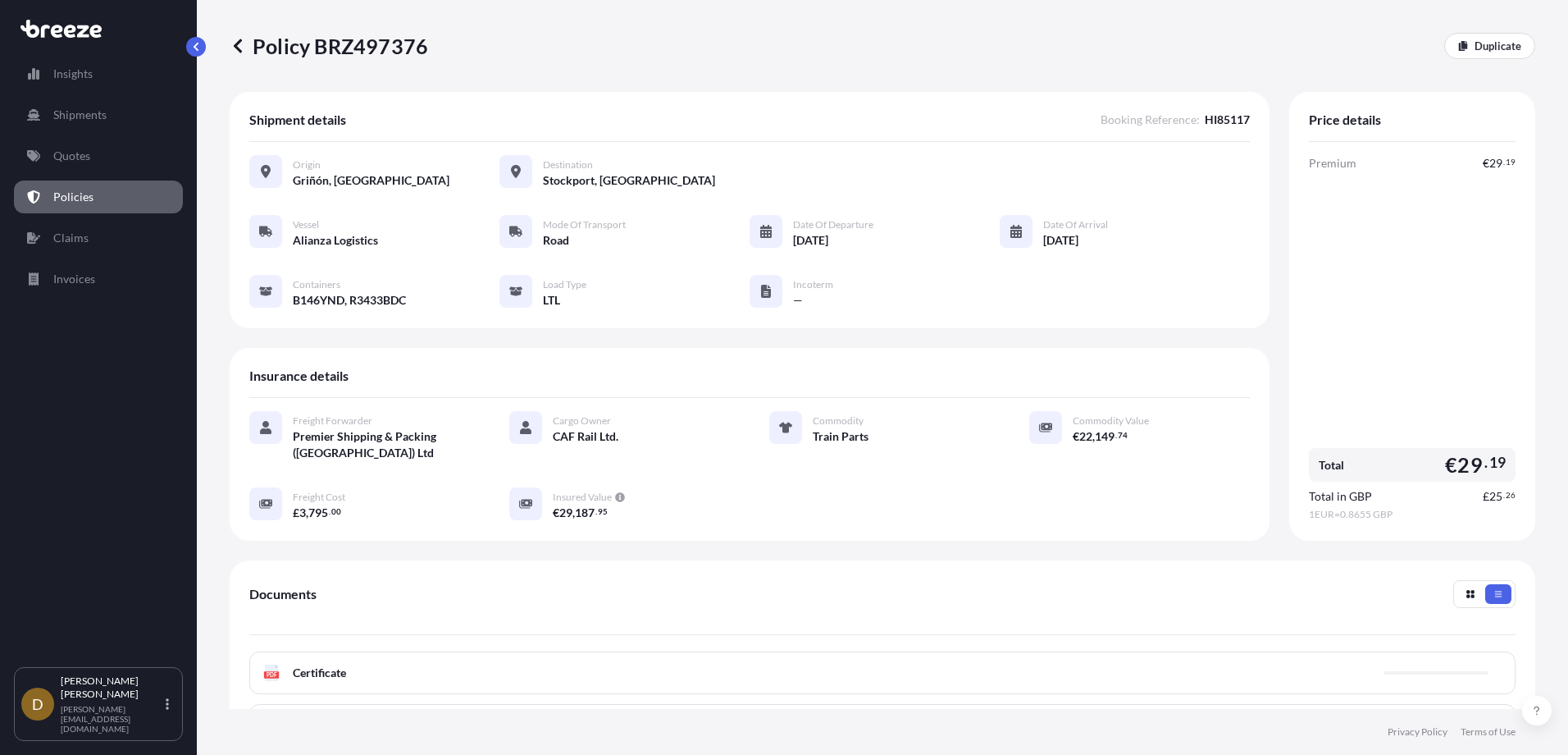
click at [619, 685] on div "PDF Certificate" at bounding box center [883, 673] width 1266 height 43
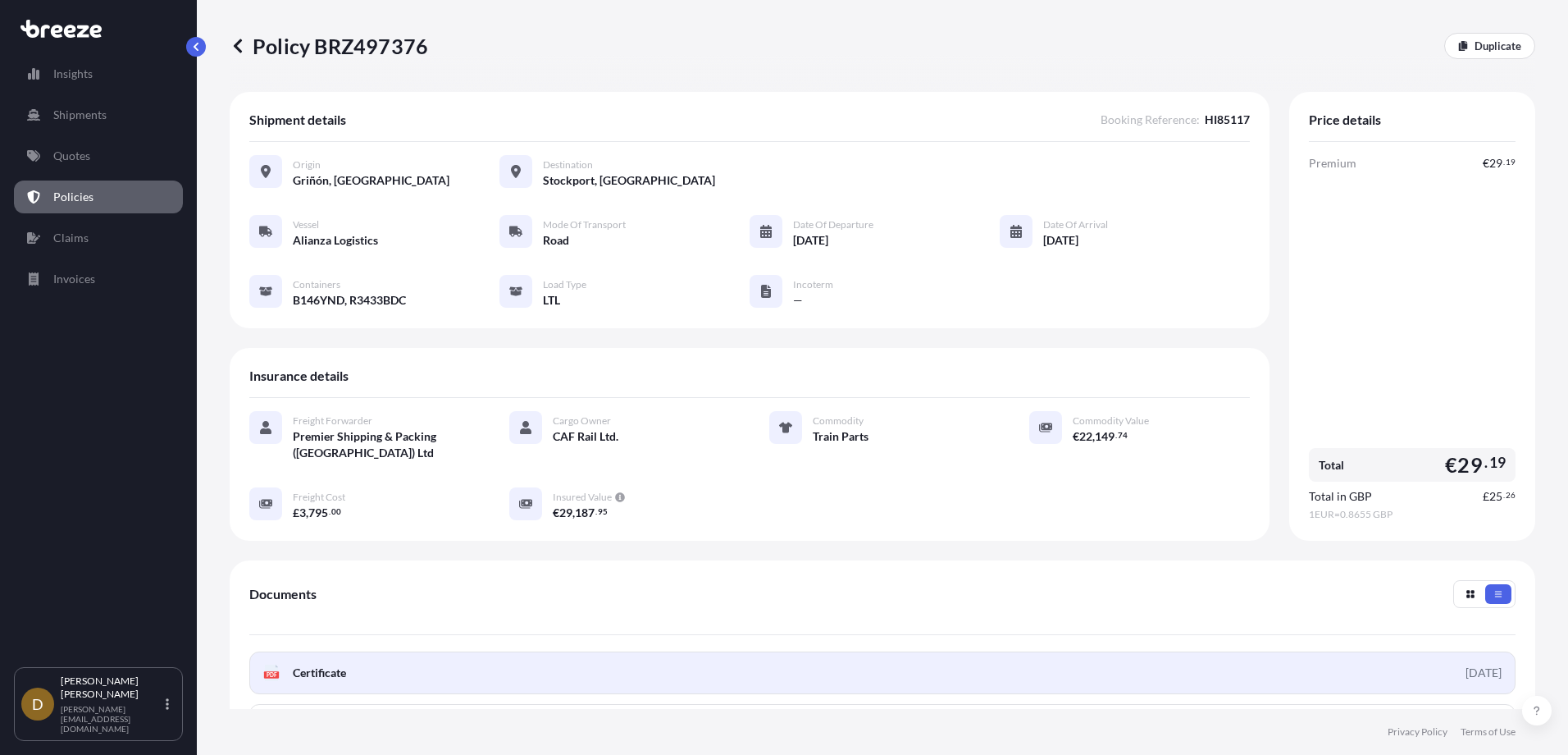
click at [1102, 678] on link "PDF Certificate [DATE]" at bounding box center [883, 673] width 1266 height 43
